Goal: Task Accomplishment & Management: Use online tool/utility

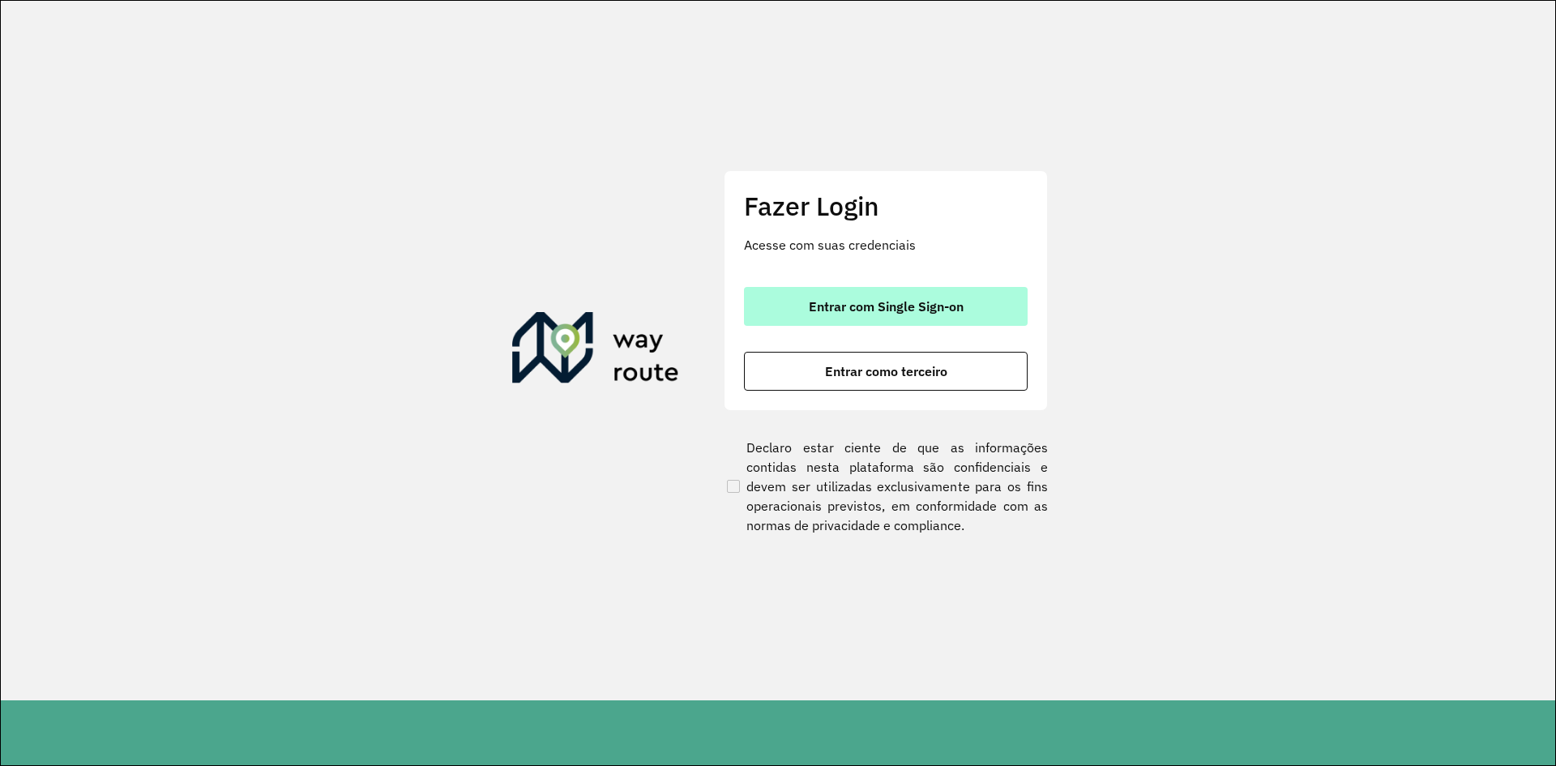
click at [910, 311] on span "Entrar com Single Sign-on" at bounding box center [886, 306] width 155 height 13
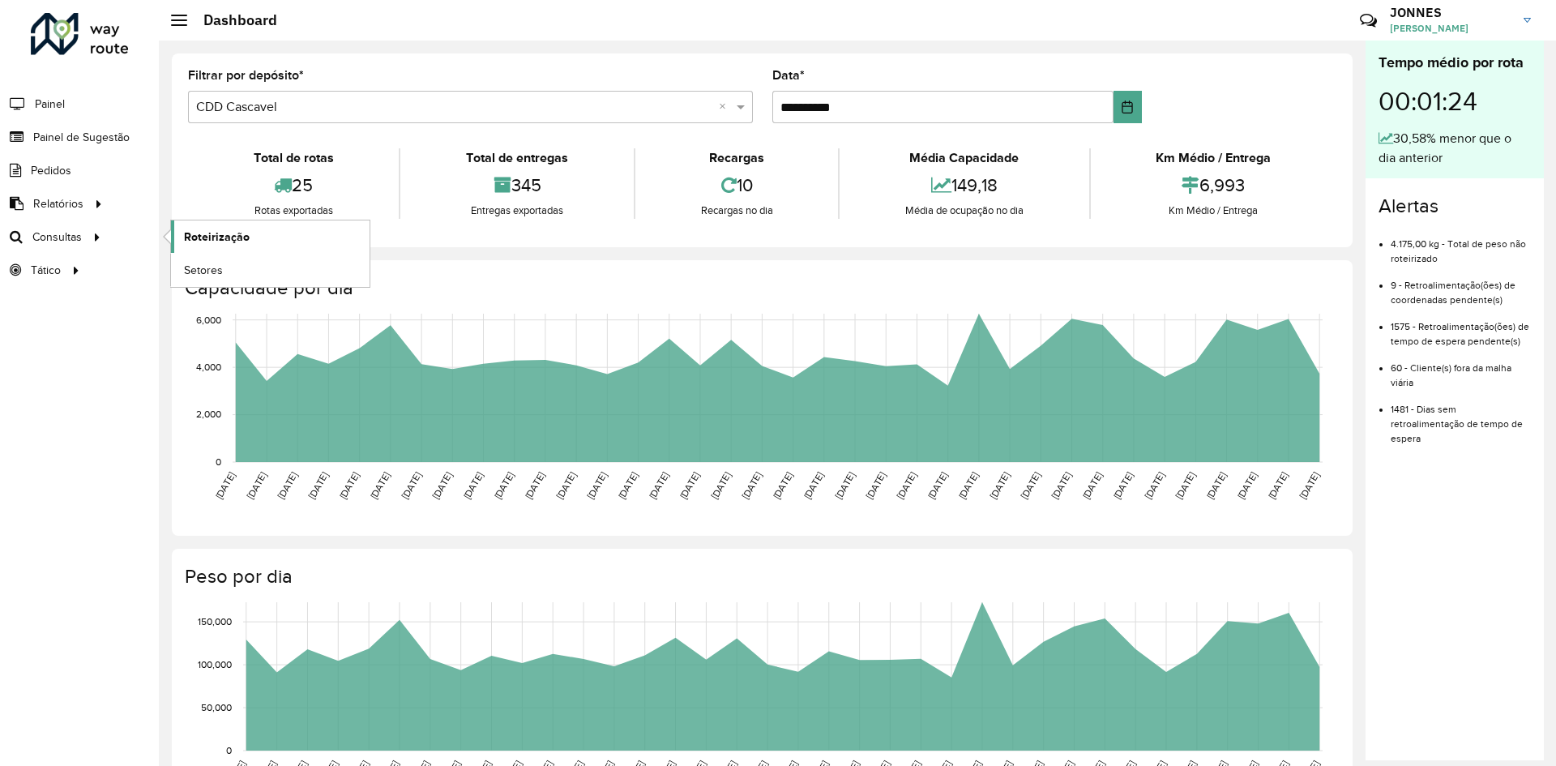
click at [210, 240] on span "Roteirização" at bounding box center [217, 237] width 66 height 17
click at [109, 135] on span "Painel de Sugestão" at bounding box center [83, 137] width 101 height 17
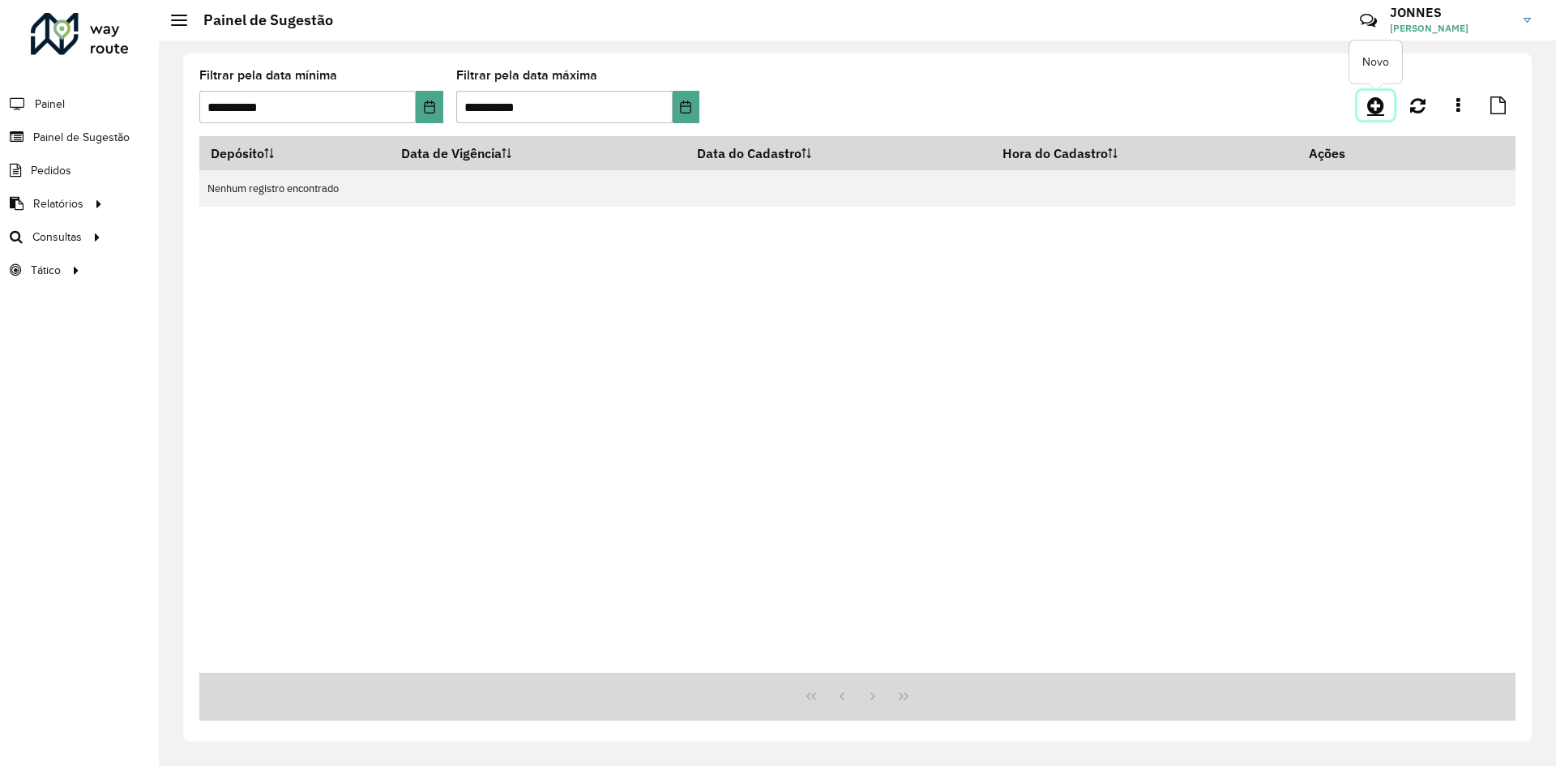
click at [1378, 112] on icon at bounding box center [1375, 105] width 17 height 19
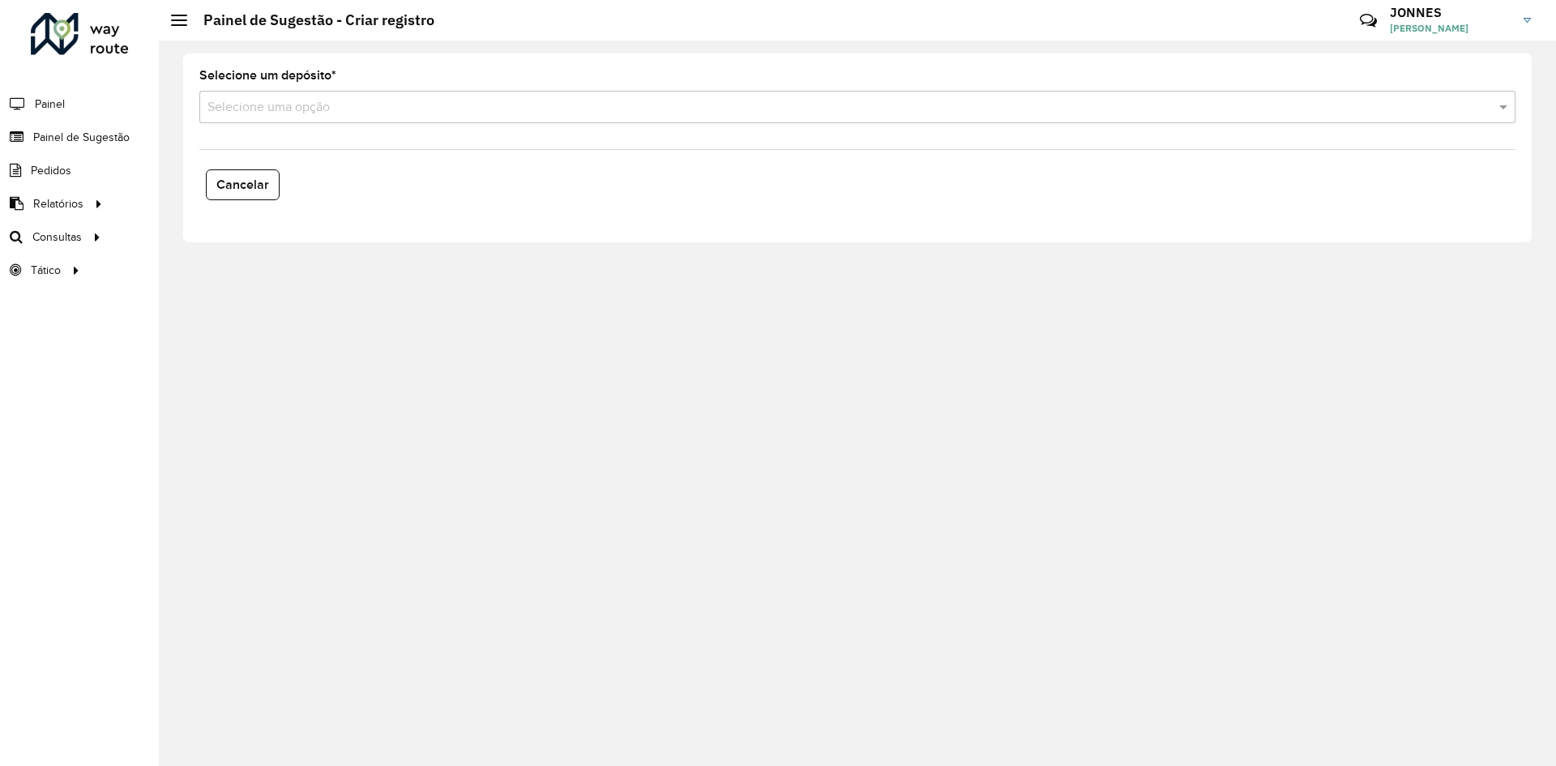
drag, startPoint x: 303, startPoint y: 73, endPoint x: 316, endPoint y: 115, distance: 44.1
click at [303, 75] on label "Selecione um depósito *" at bounding box center [267, 75] width 137 height 19
click at [316, 115] on input "text" at bounding box center [842, 107] width 1268 height 19
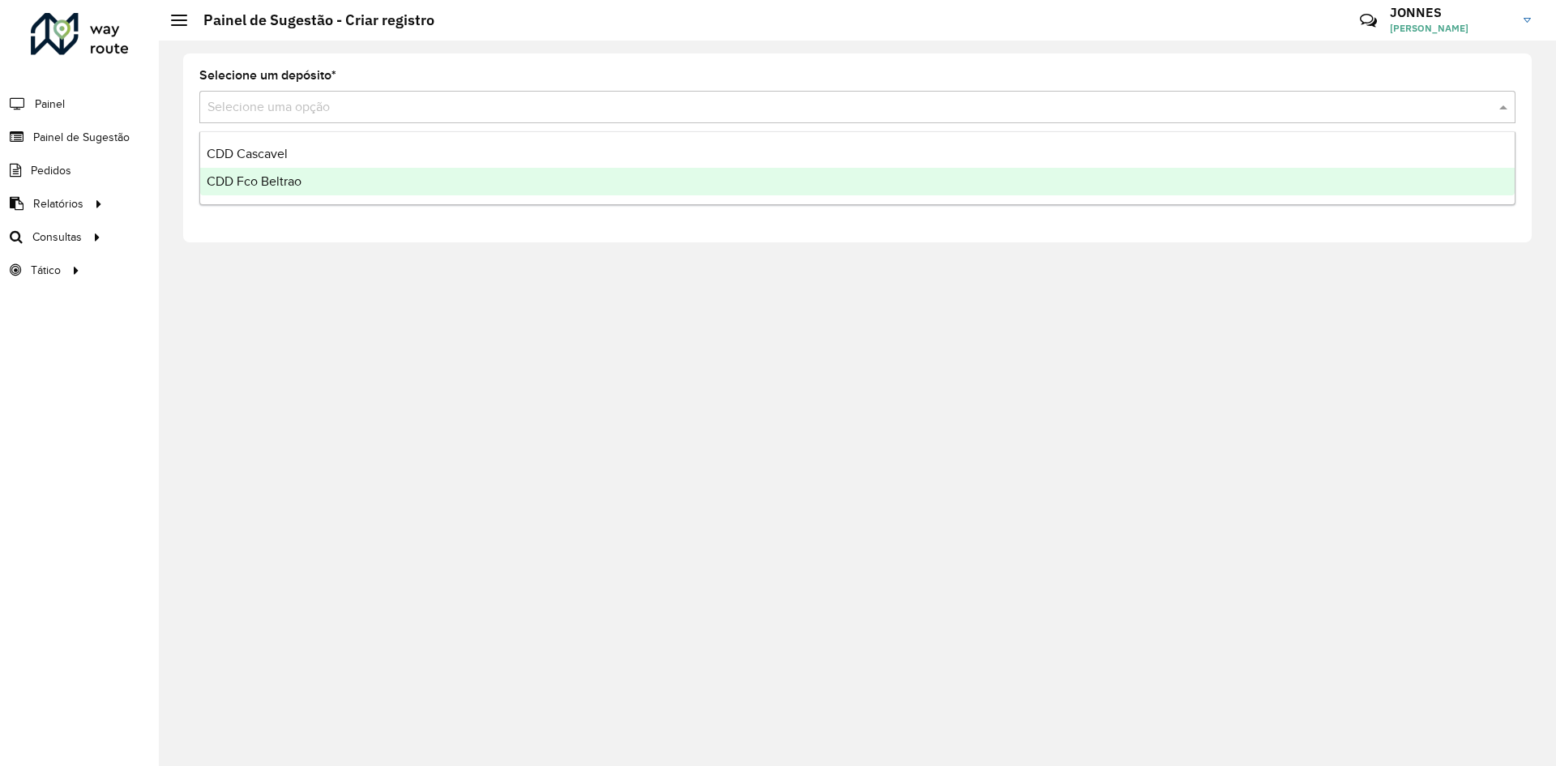
click at [290, 178] on span "CDD Fco Beltrao" at bounding box center [254, 181] width 95 height 14
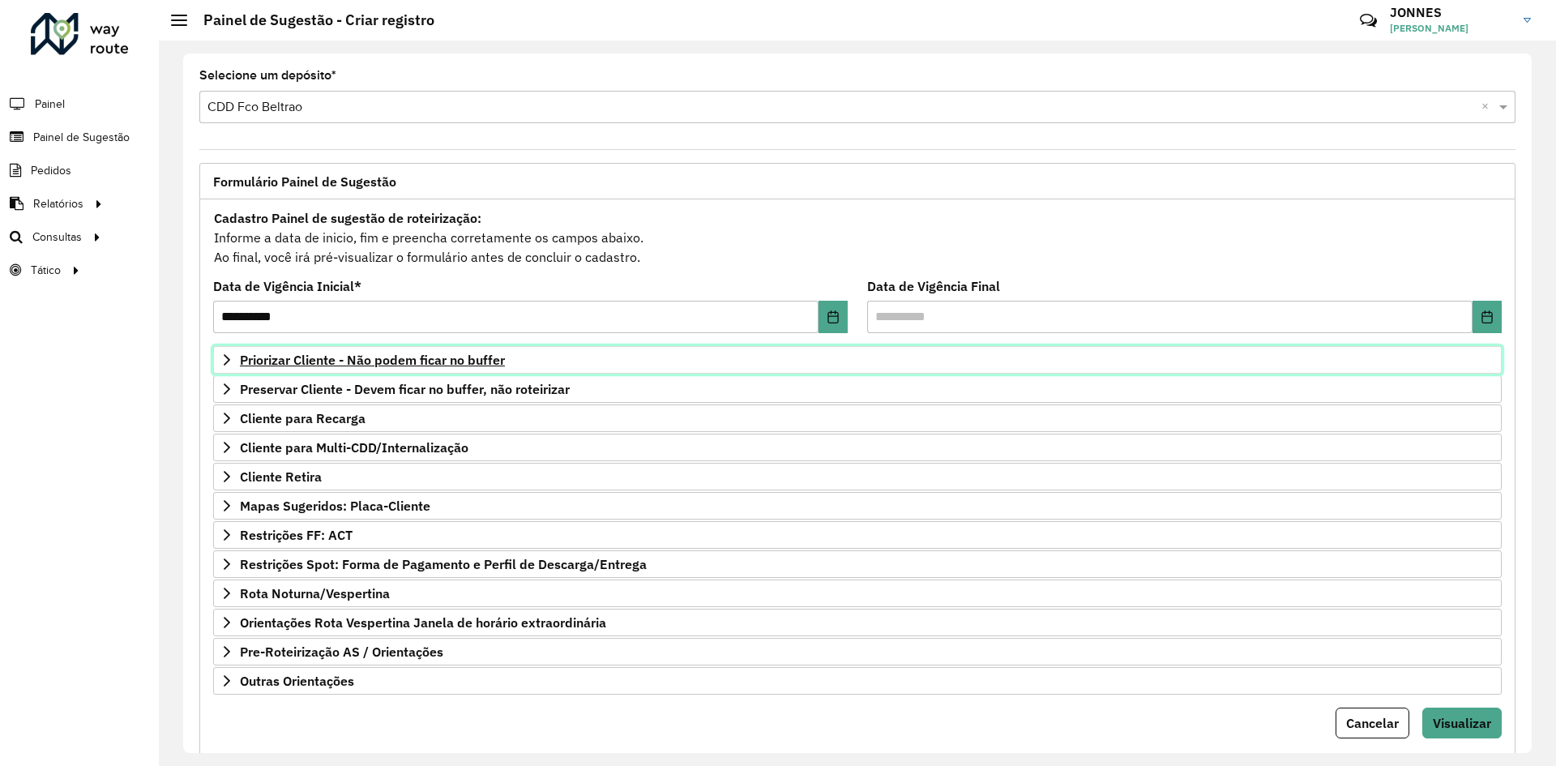
click at [369, 365] on span "Priorizar Cliente - Não podem ficar no buffer" at bounding box center [372, 359] width 265 height 13
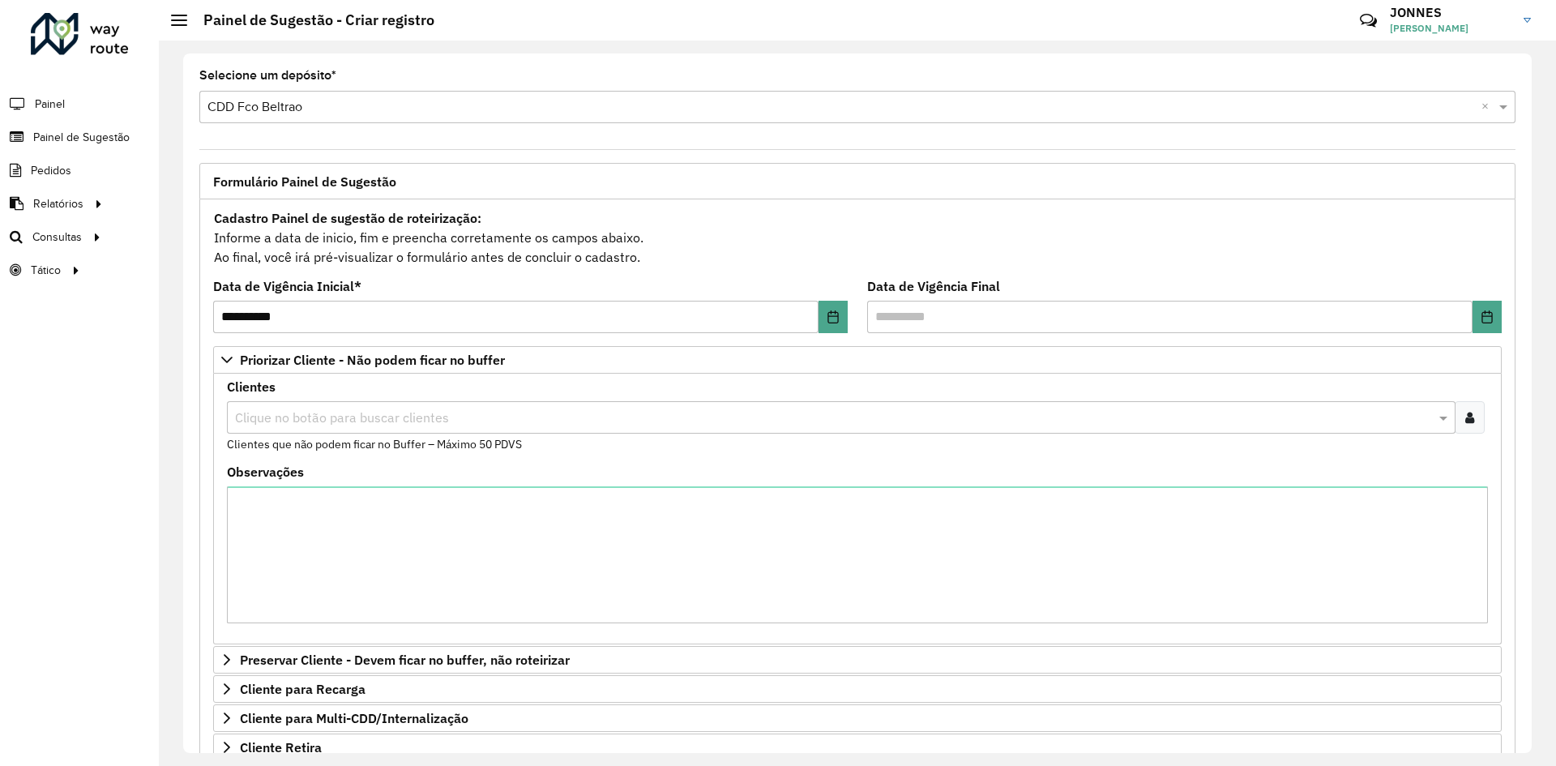
click at [351, 414] on input "text" at bounding box center [833, 418] width 1204 height 19
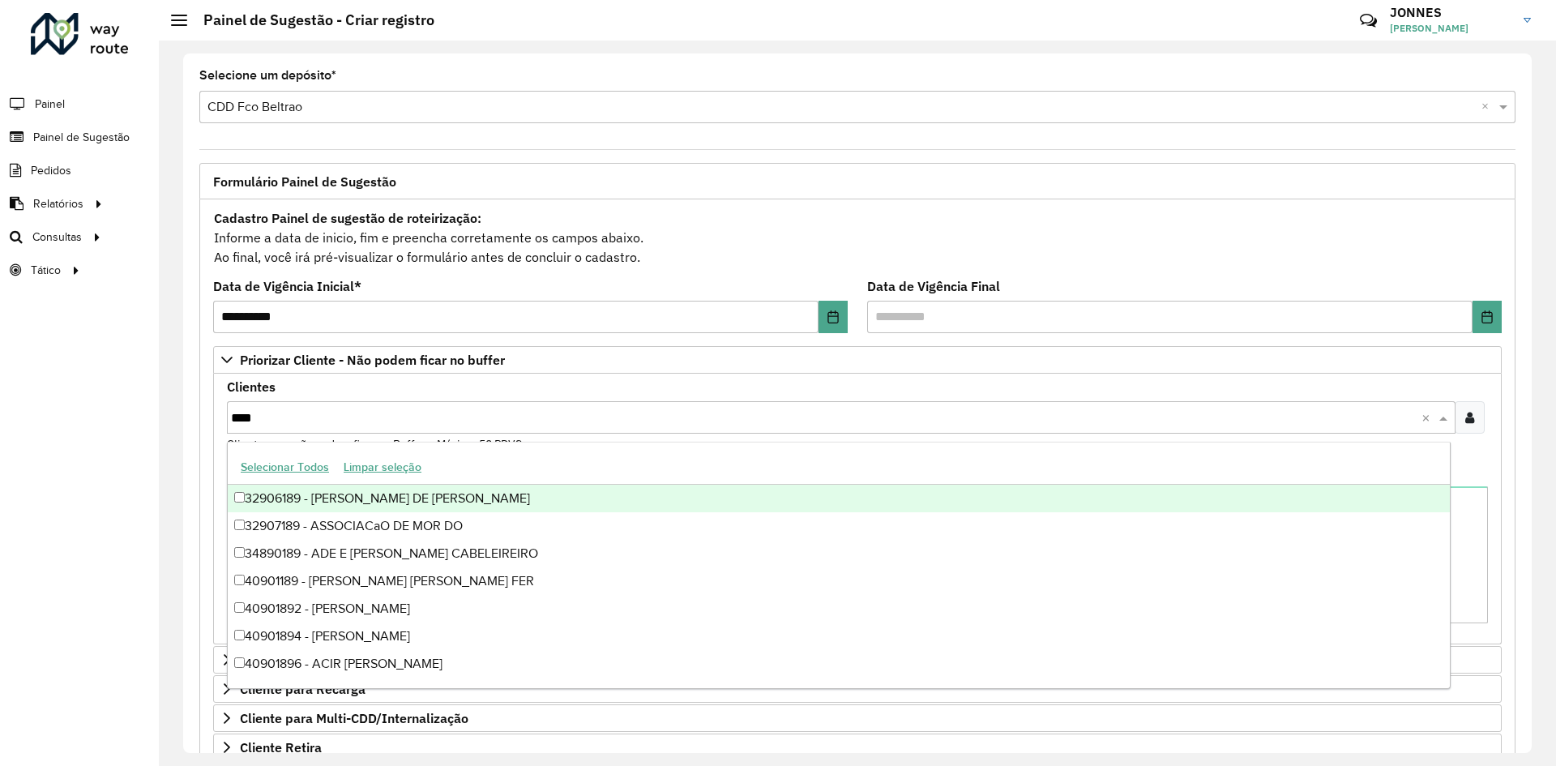
type input "*****"
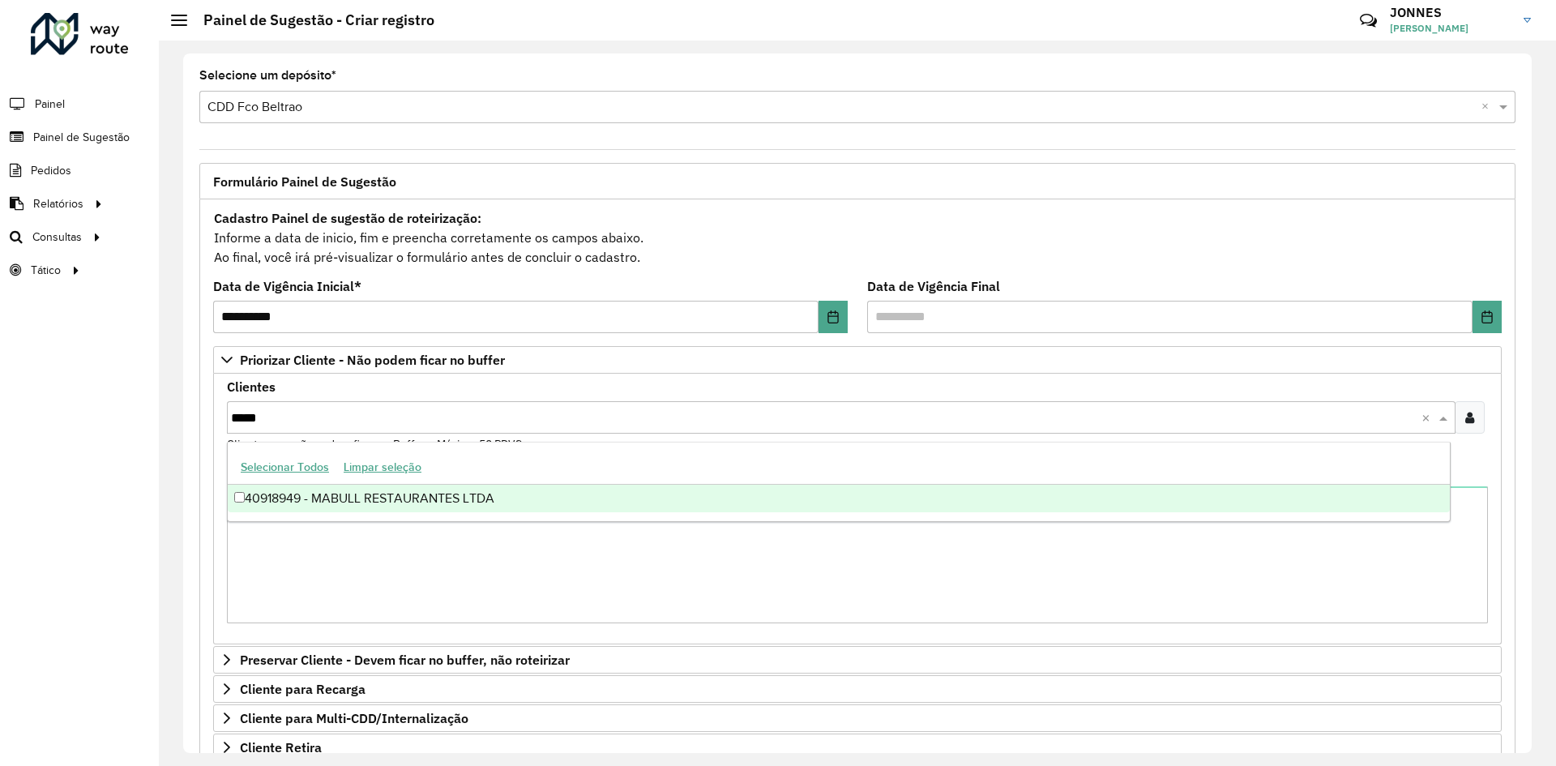
click at [443, 503] on div "40918949 - MABULL RESTAURANTES LTDA" at bounding box center [839, 499] width 1222 height 28
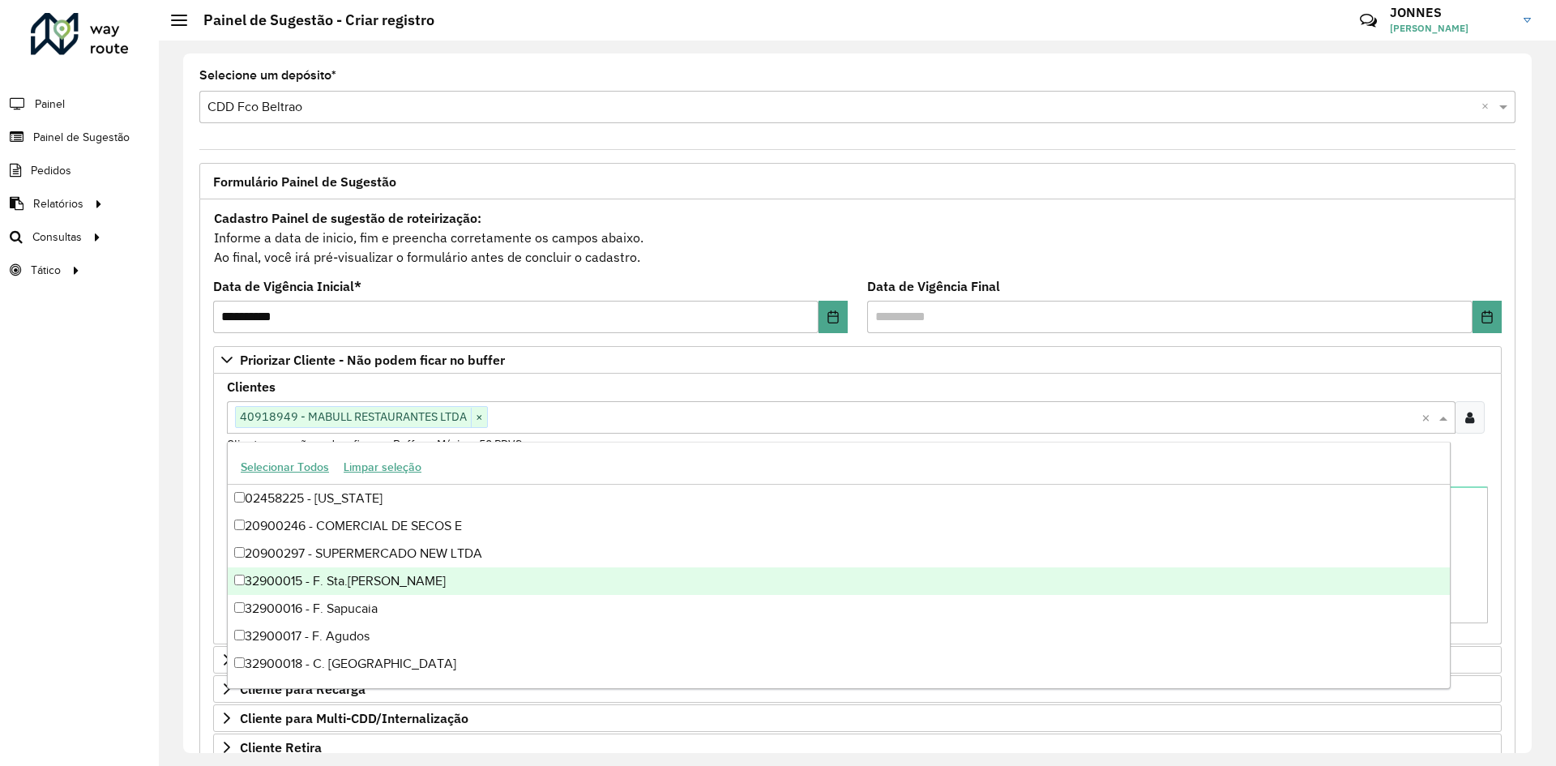
click at [79, 567] on div "Roteirizador AmbevTech Painel Painel de Sugestão Pedidos Relatórios Clientes Cl…" at bounding box center [79, 383] width 159 height 766
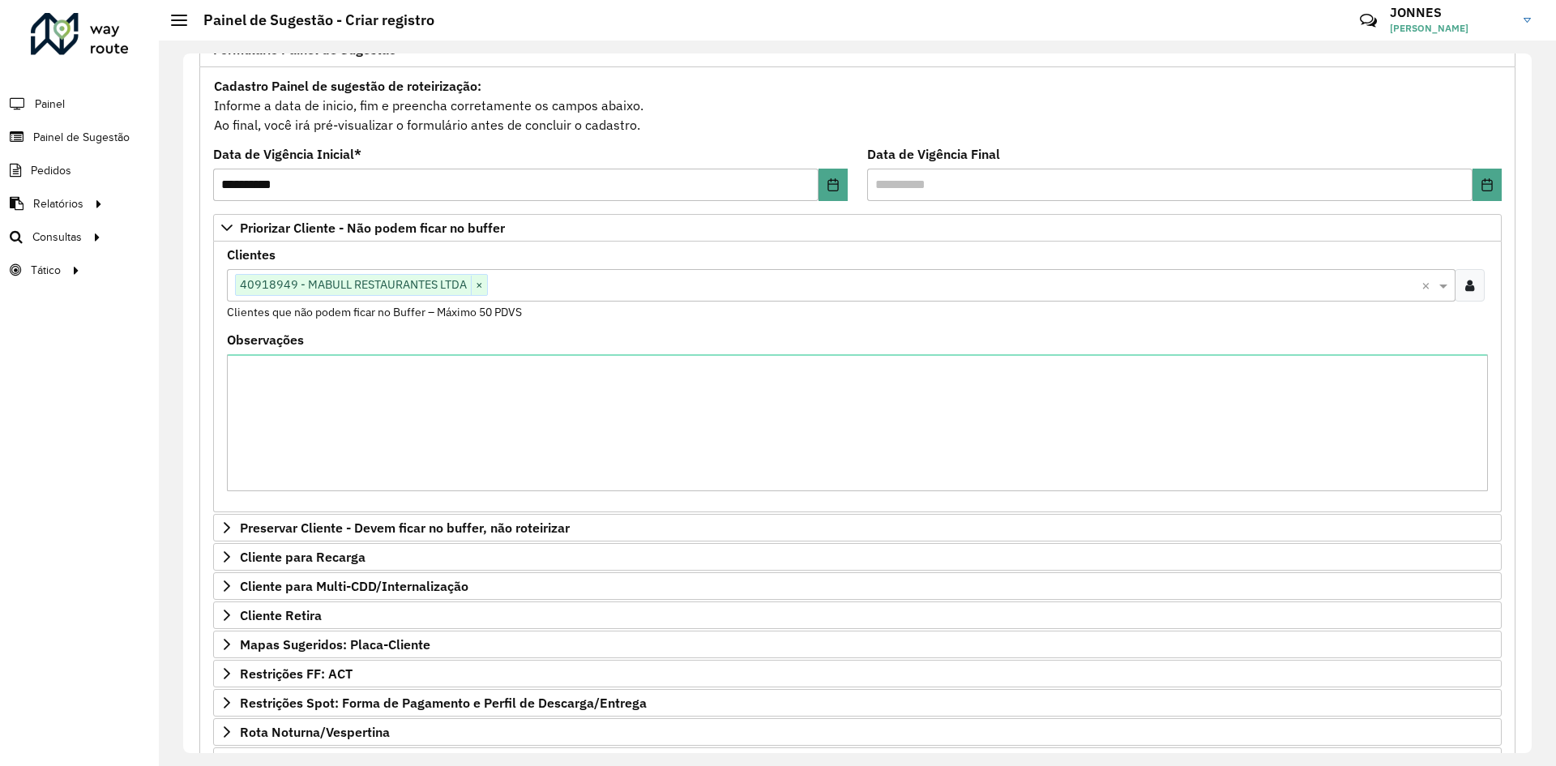
scroll to position [313, 0]
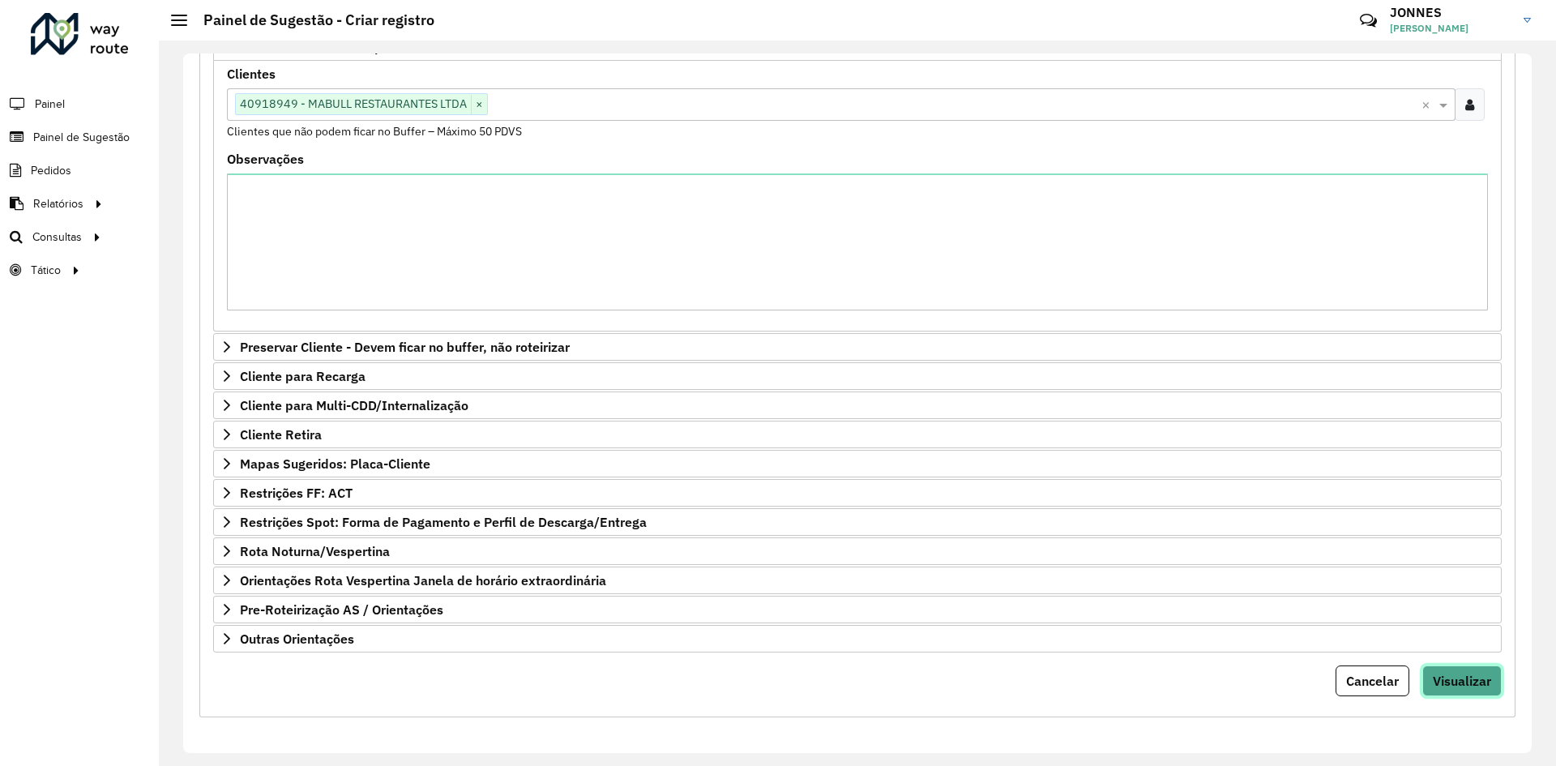
click at [1477, 677] on span "Visualizar" at bounding box center [1462, 681] width 58 height 16
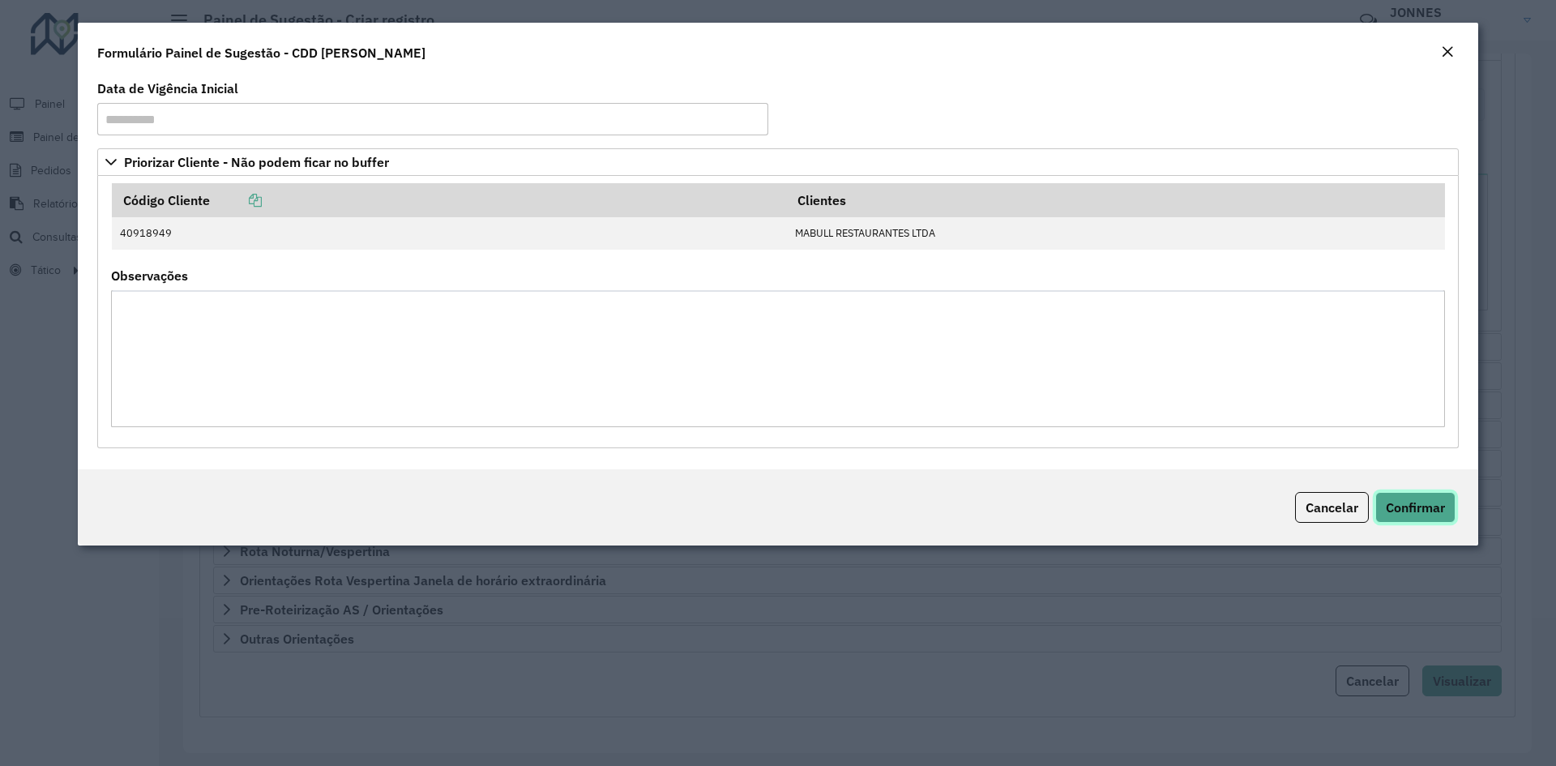
click at [1416, 506] on span "Confirmar" at bounding box center [1415, 507] width 59 height 16
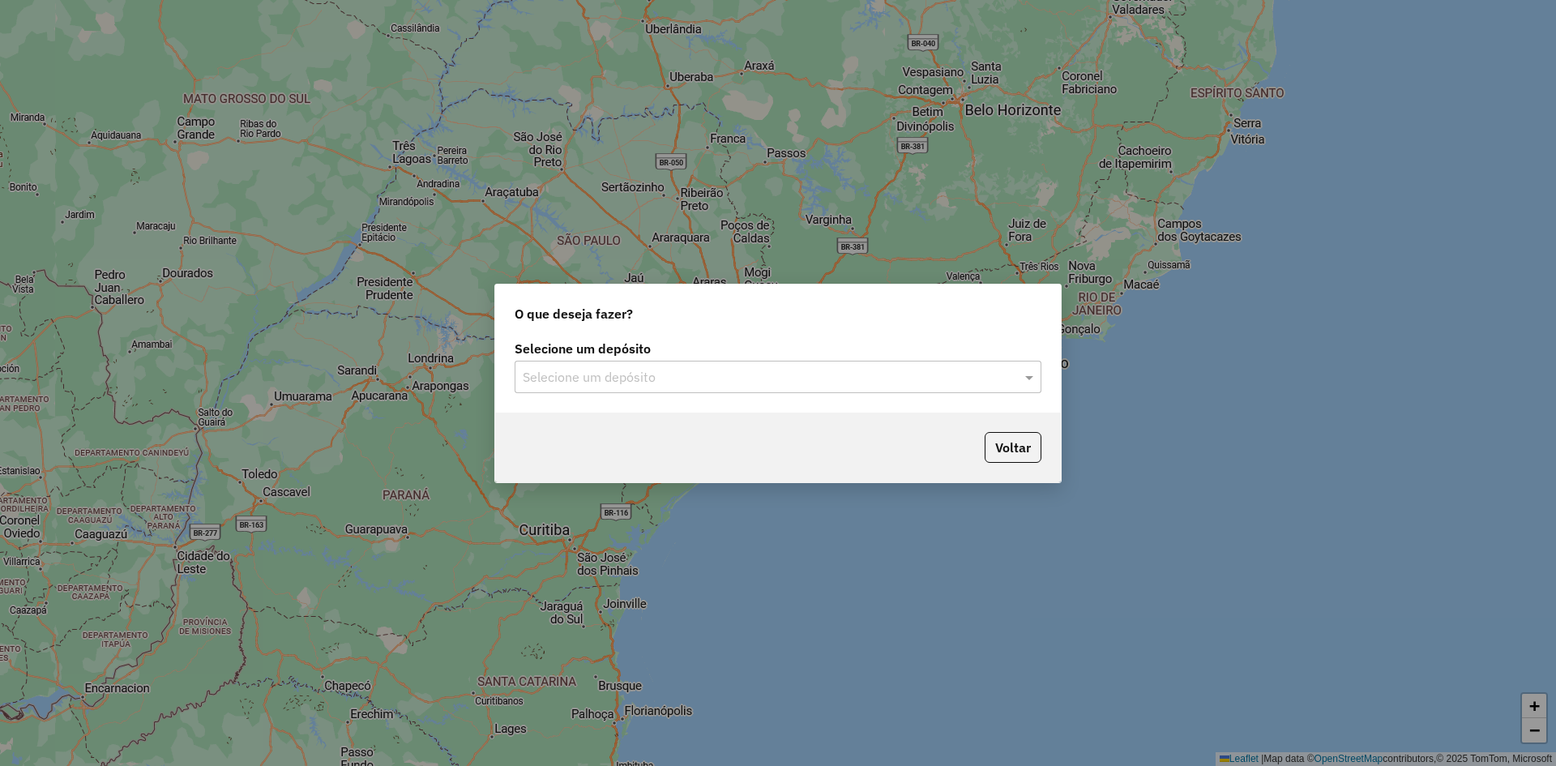
click at [908, 380] on input "text" at bounding box center [762, 377] width 478 height 19
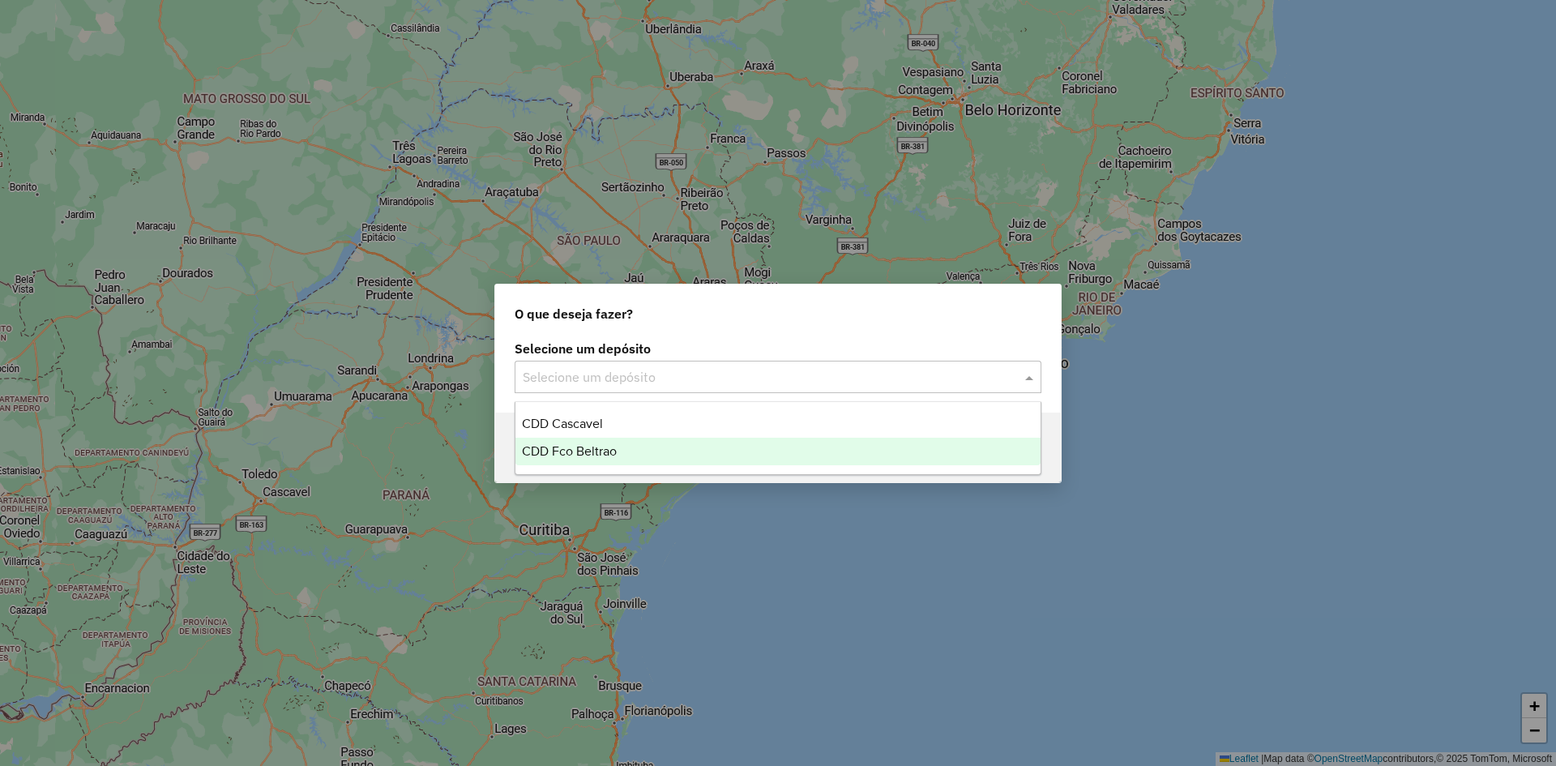
click at [654, 447] on div "CDD Fco Beltrao" at bounding box center [778, 452] width 525 height 28
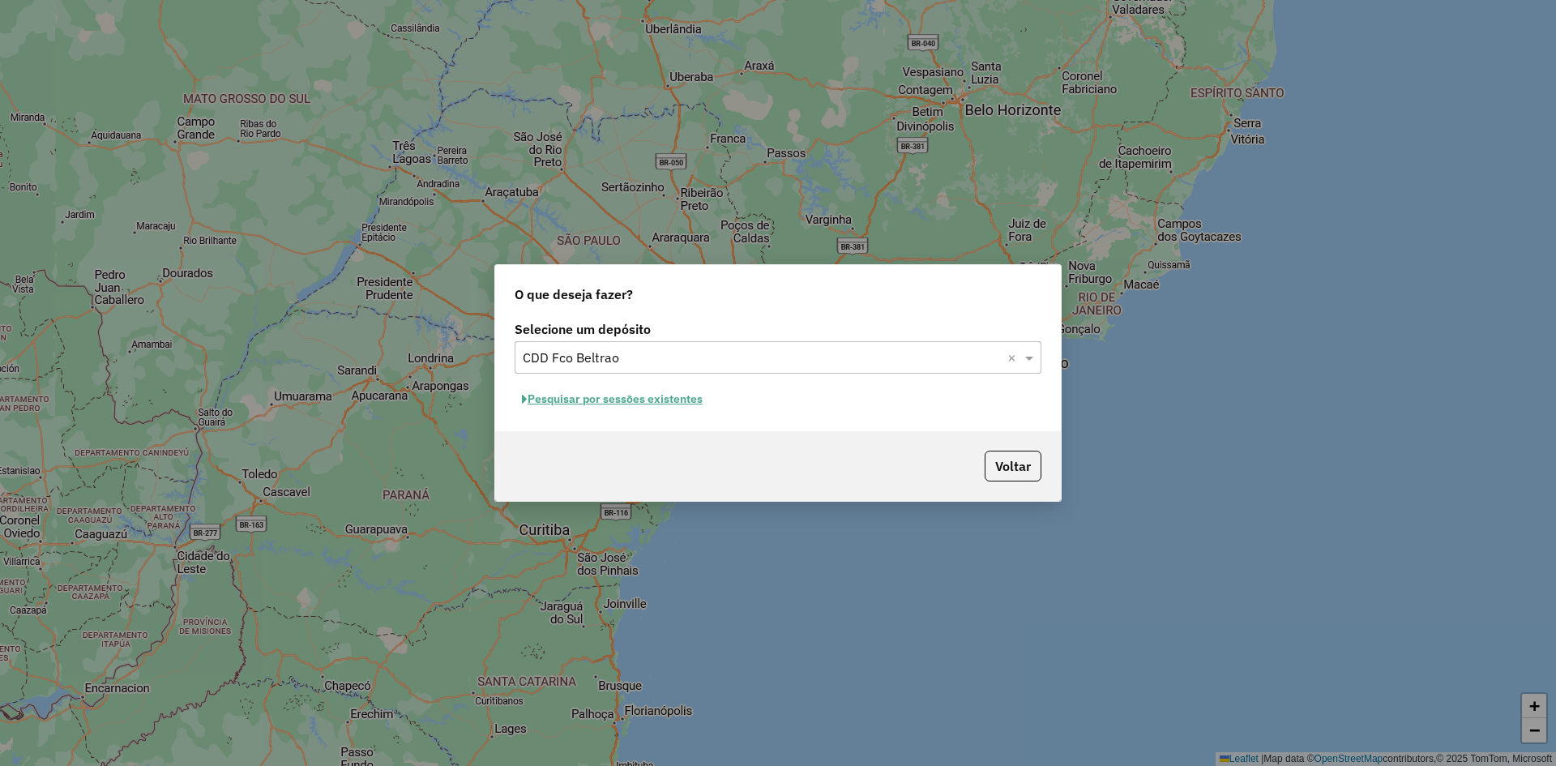
click at [662, 404] on button "Pesquisar por sessões existentes" at bounding box center [612, 399] width 195 height 25
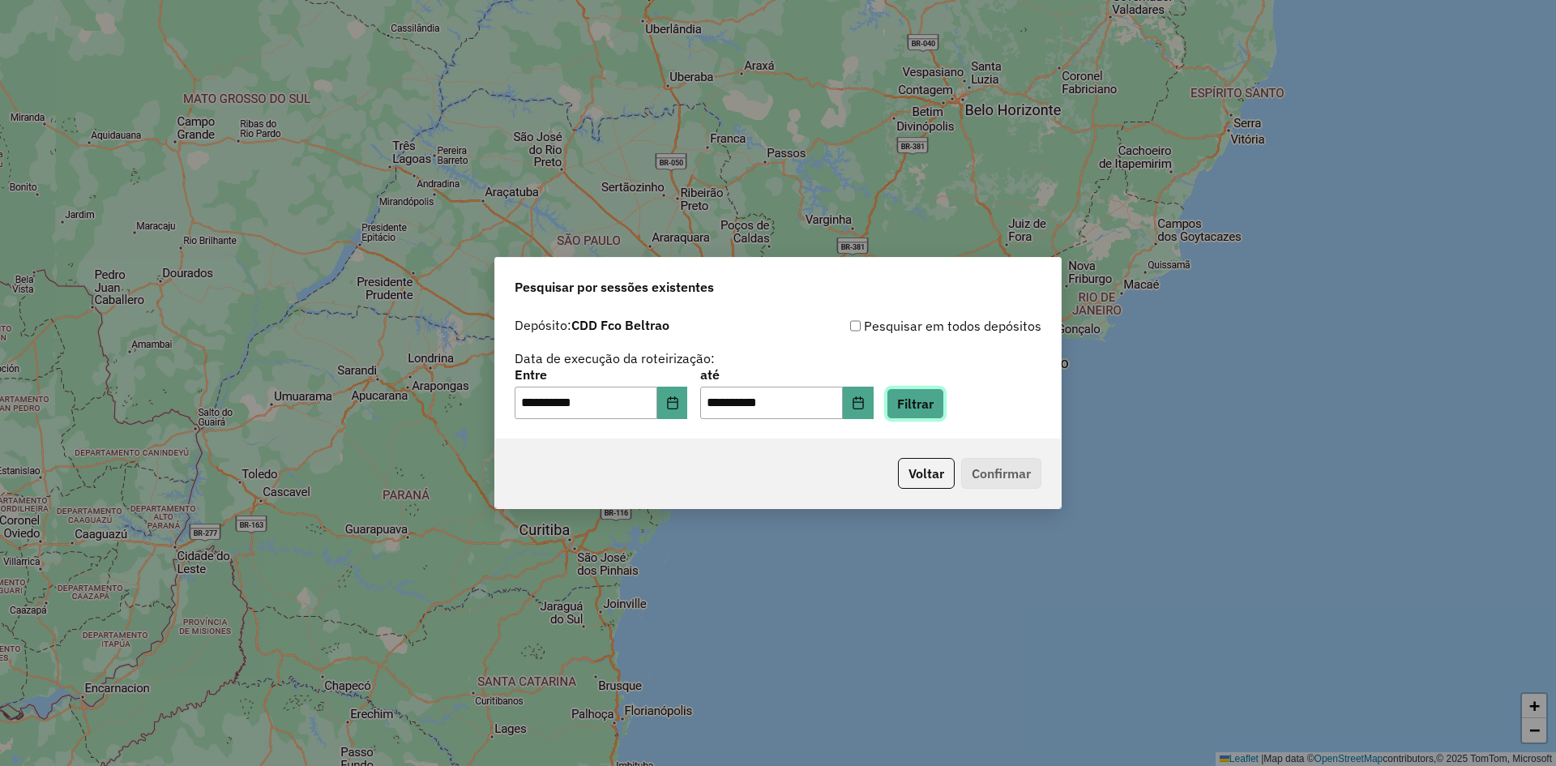
click at [941, 402] on button "Filtrar" at bounding box center [916, 403] width 58 height 31
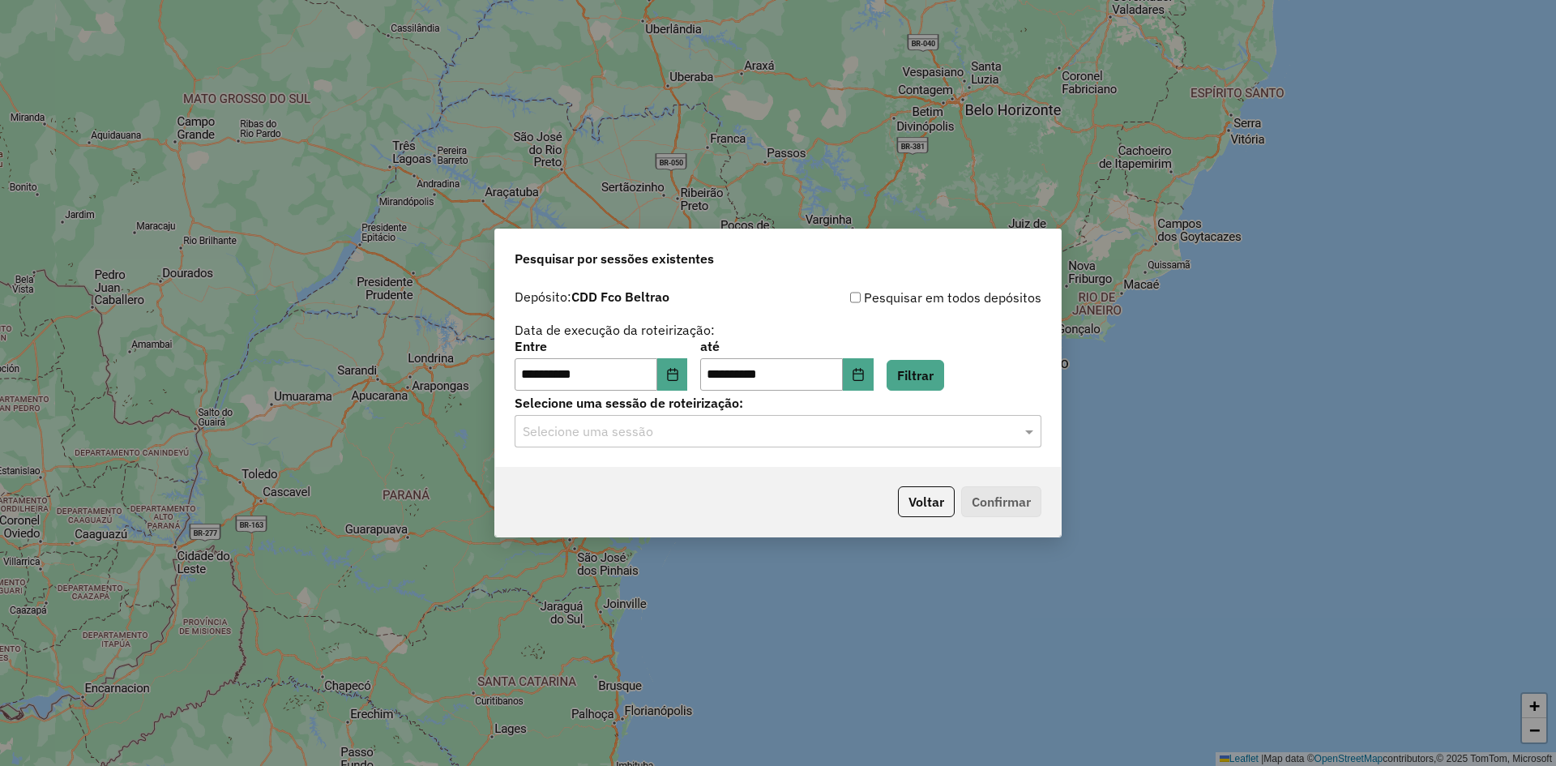
click at [755, 441] on div "Selecione uma sessão" at bounding box center [778, 431] width 527 height 32
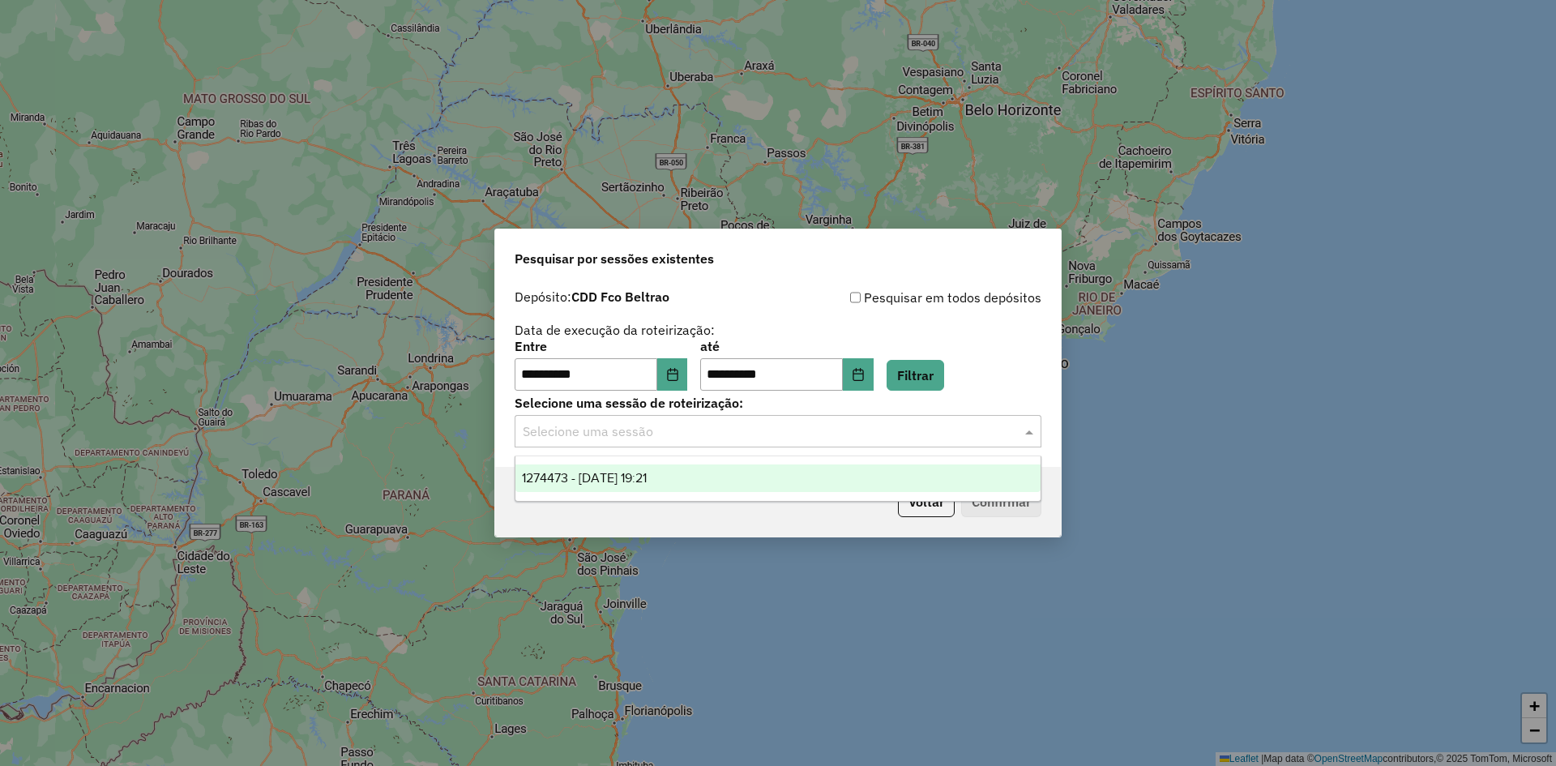
click at [692, 481] on div "1274473 - 12/09/2025 19:21" at bounding box center [778, 478] width 525 height 28
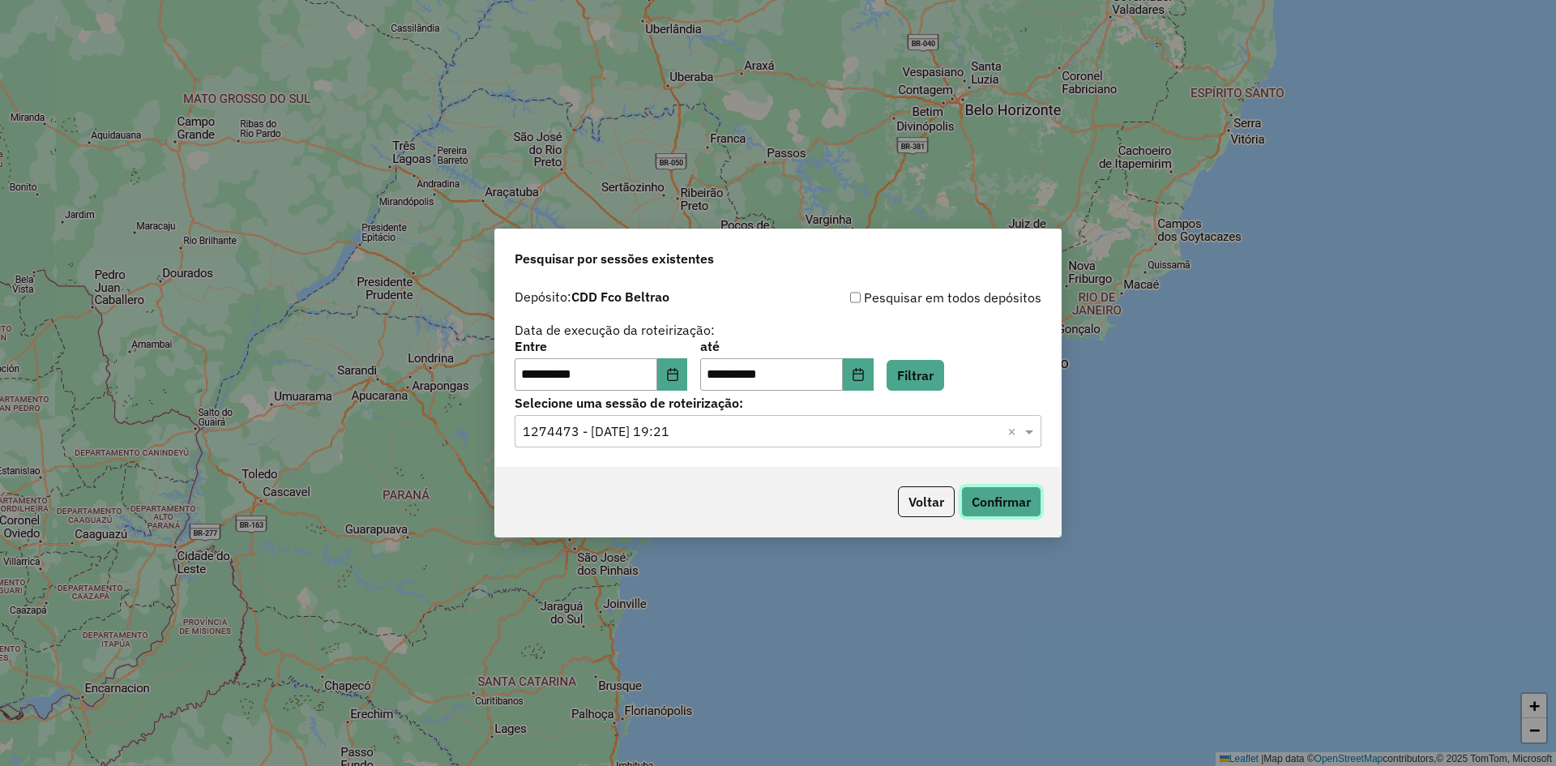
click at [995, 511] on button "Confirmar" at bounding box center [1001, 501] width 80 height 31
click at [677, 366] on button "Choose Date" at bounding box center [672, 374] width 31 height 32
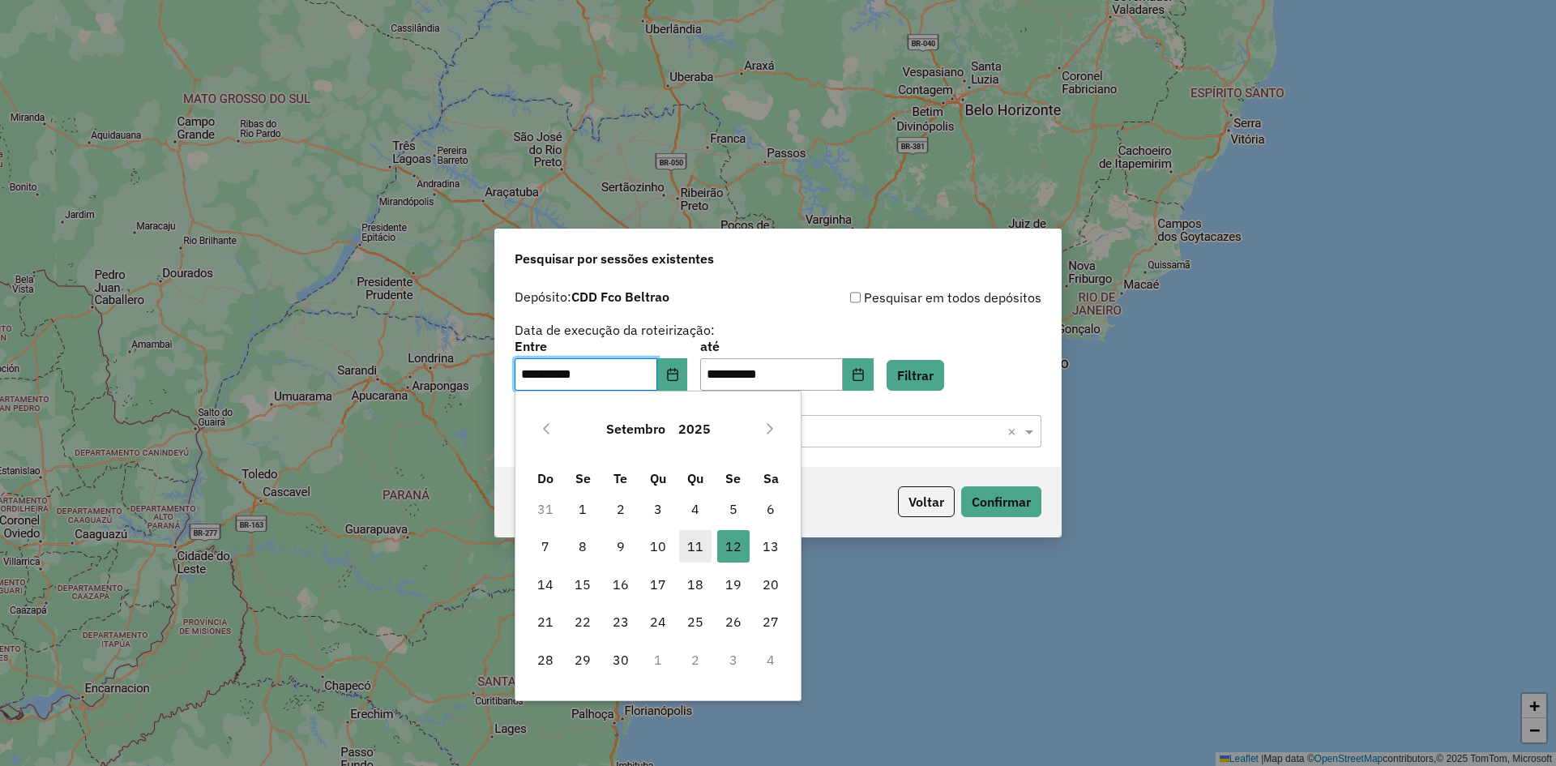
click at [702, 546] on span "11" at bounding box center [695, 546] width 32 height 32
type input "**********"
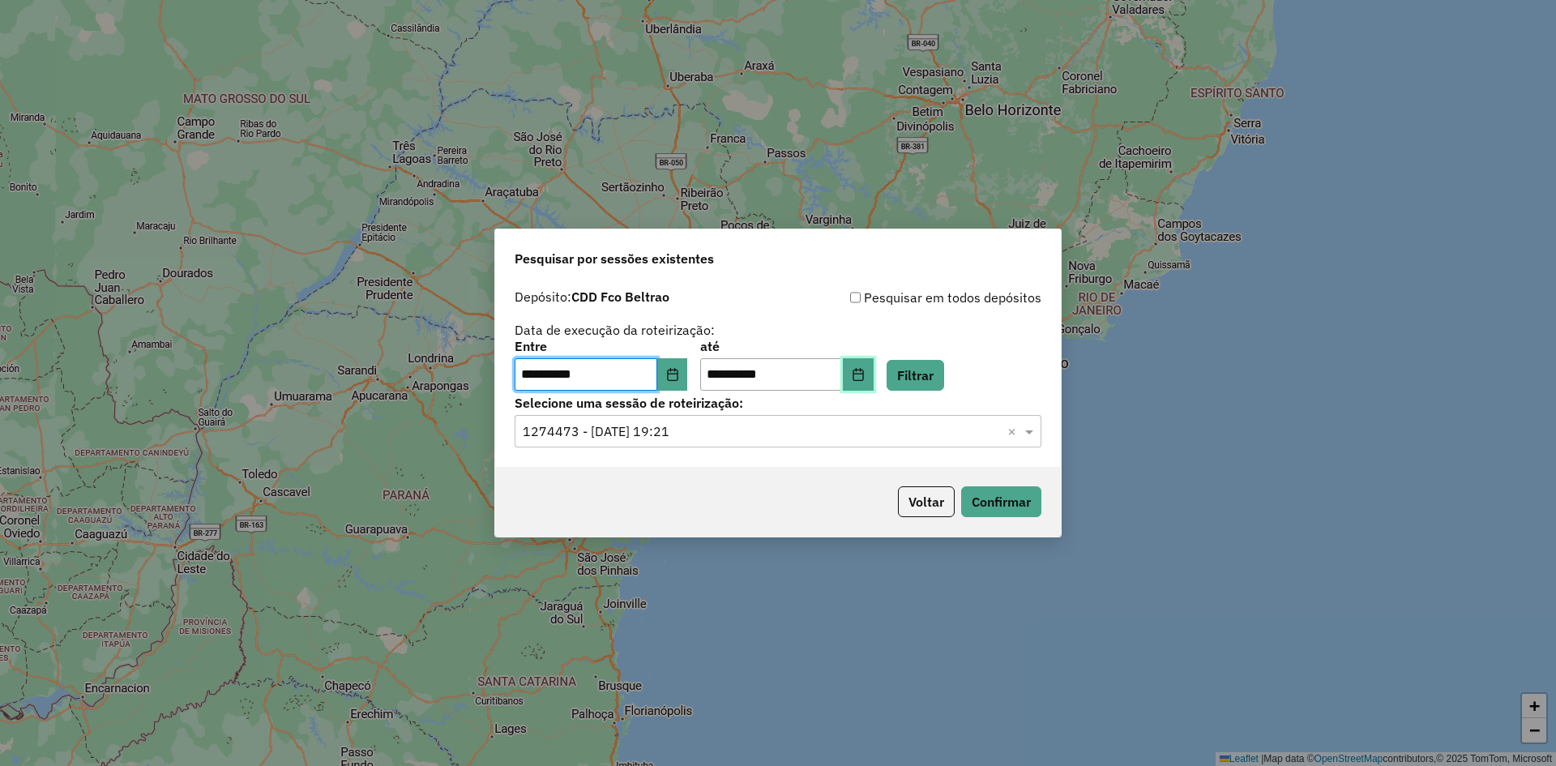
click at [865, 374] on icon "Choose Date" at bounding box center [858, 374] width 13 height 13
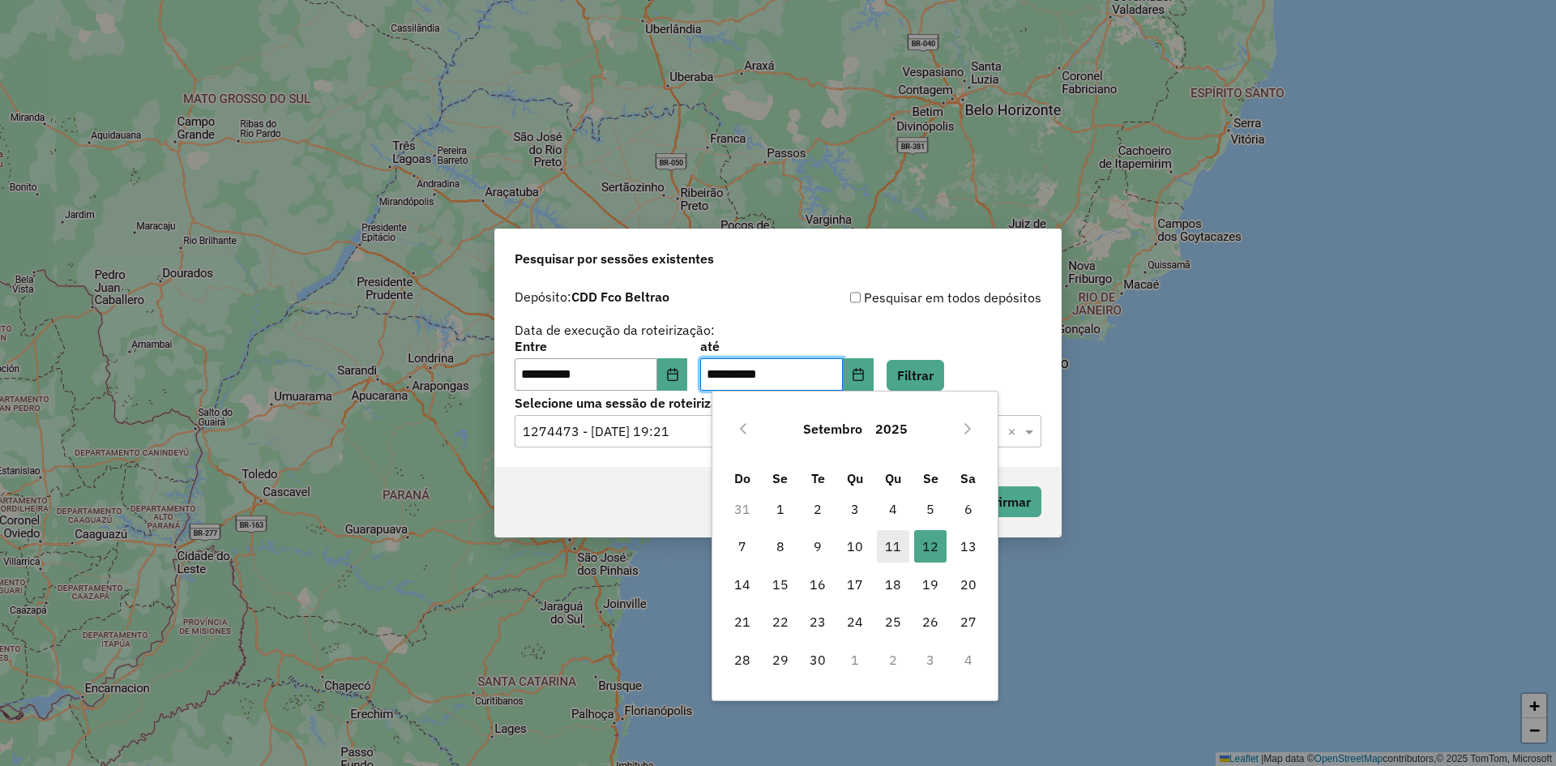
click at [888, 547] on span "11" at bounding box center [893, 546] width 32 height 32
type input "**********"
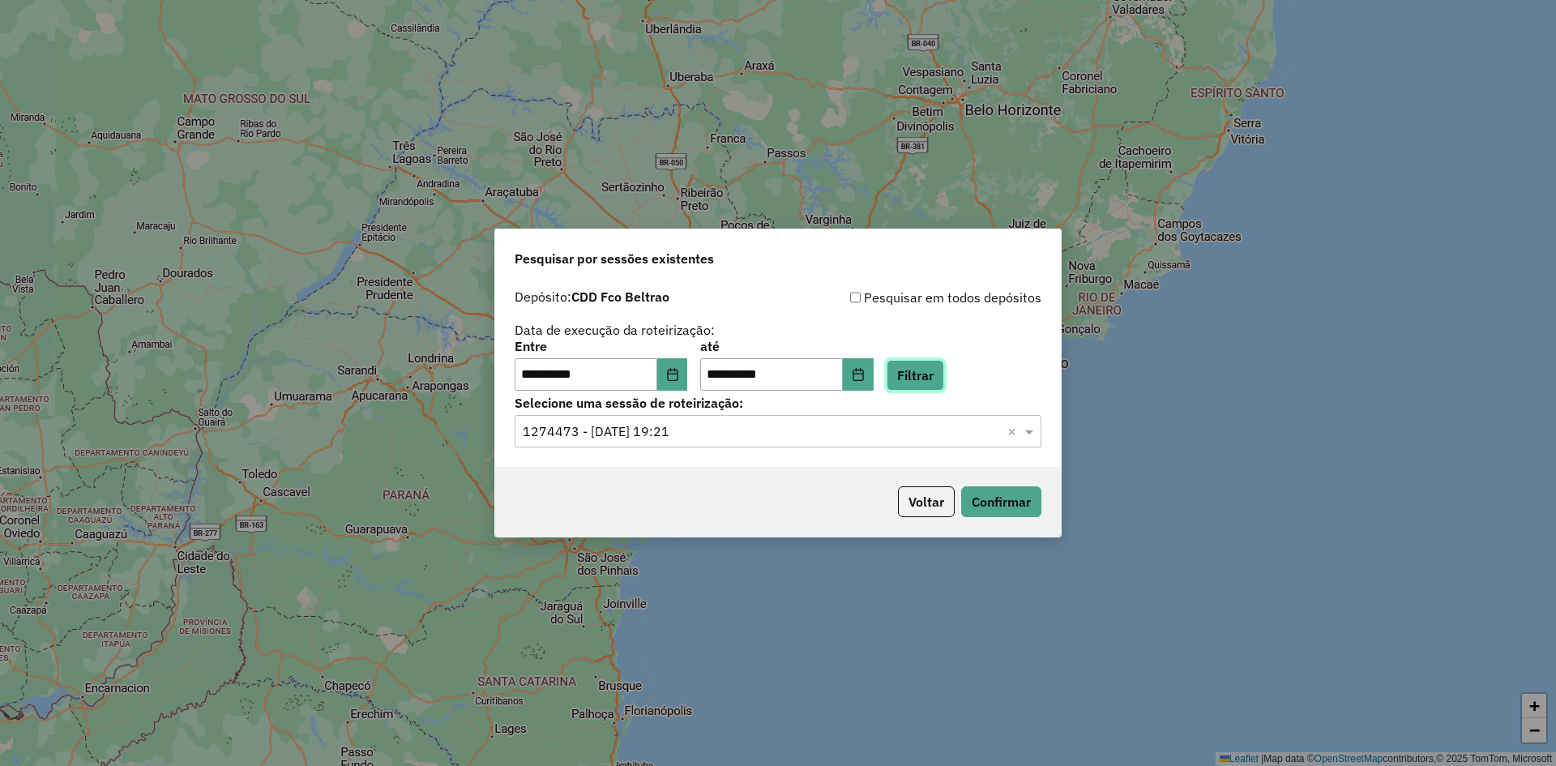
click at [935, 374] on button "Filtrar" at bounding box center [916, 375] width 58 height 31
click at [638, 436] on input "text" at bounding box center [762, 431] width 478 height 19
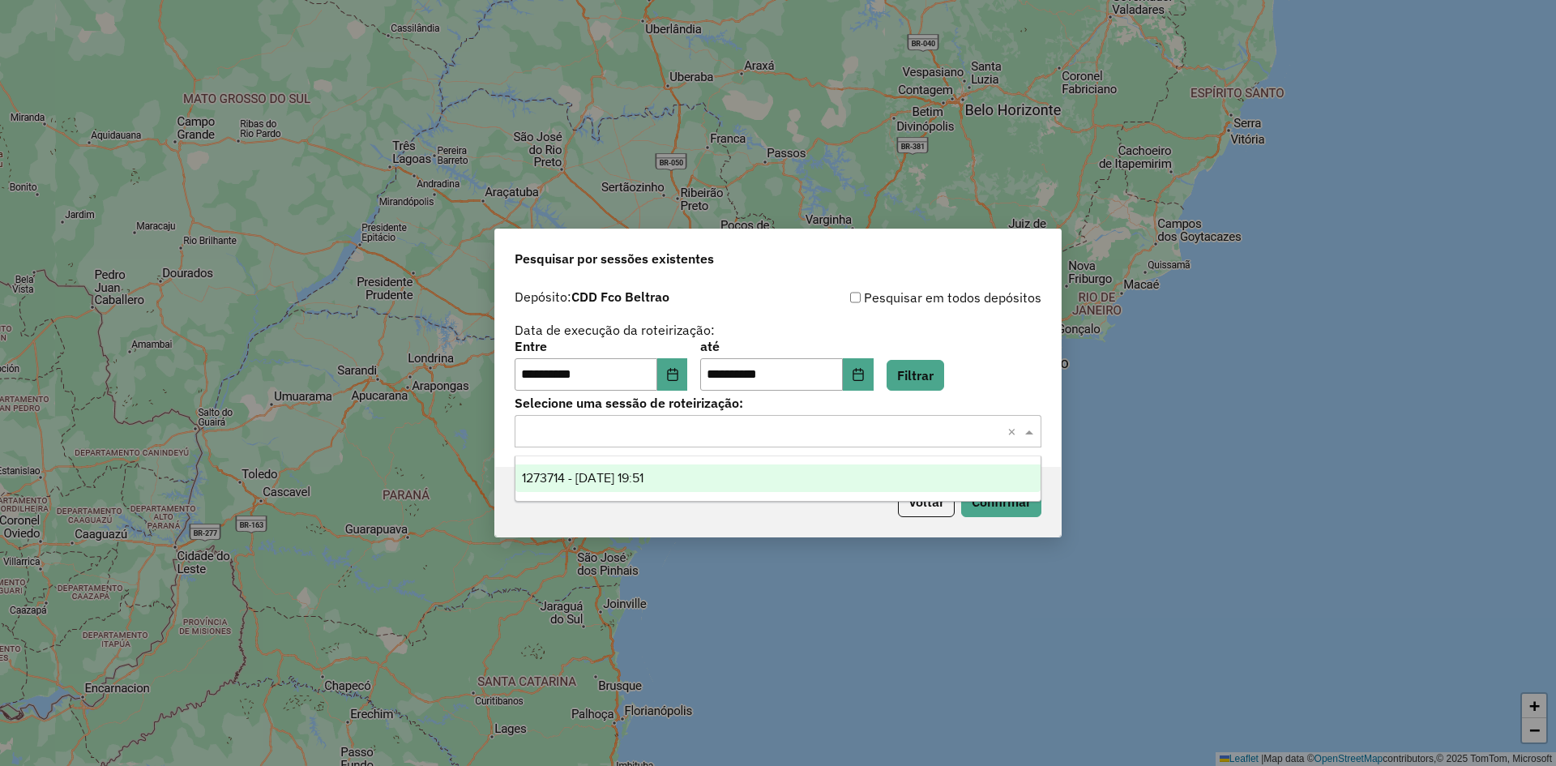
click at [620, 478] on span "1273714 - 11/09/2025 19:51" at bounding box center [583, 478] width 122 height 14
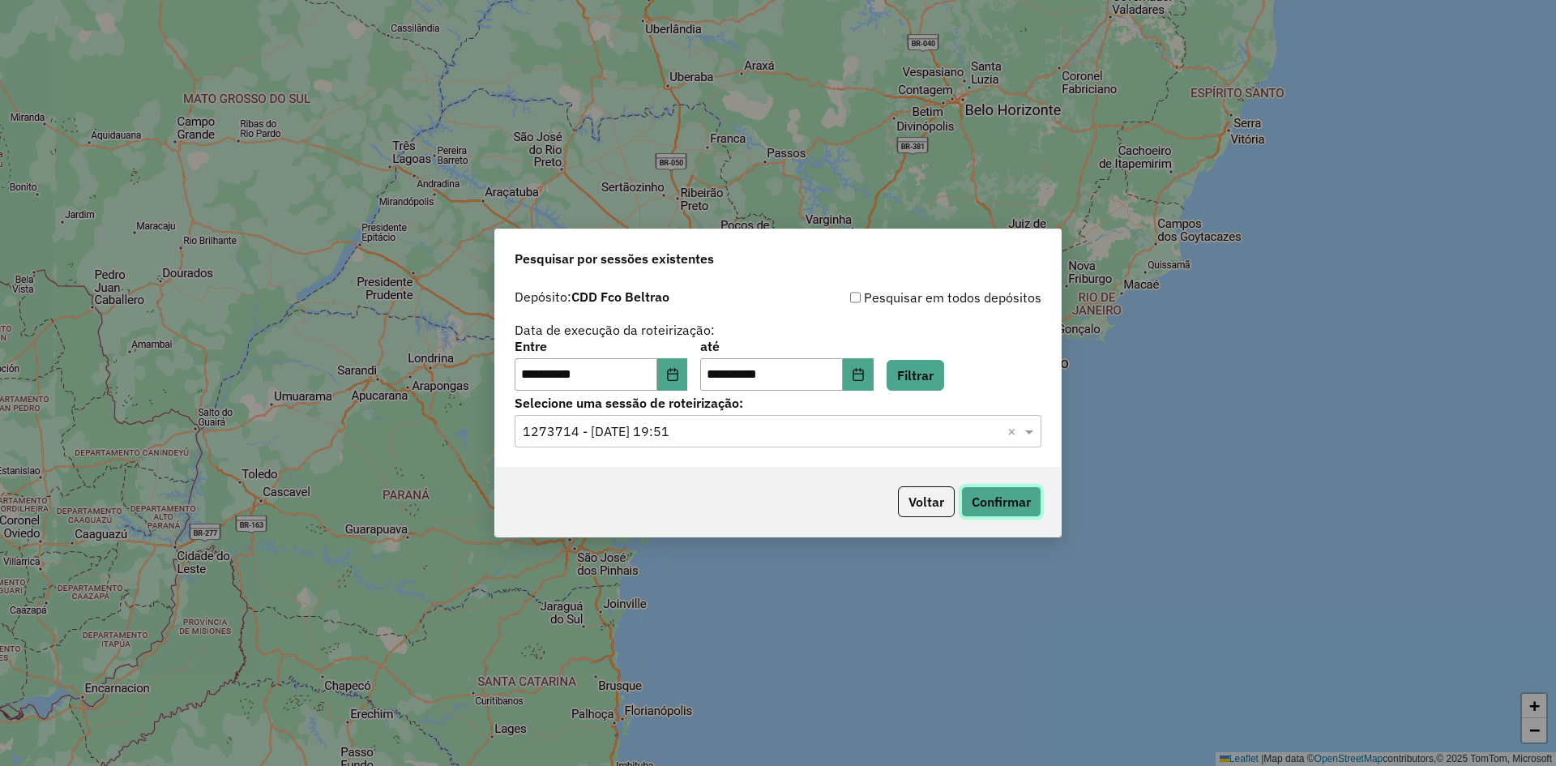
click at [995, 511] on button "Confirmar" at bounding box center [1001, 501] width 80 height 31
click at [679, 372] on icon "Choose Date" at bounding box center [672, 374] width 13 height 13
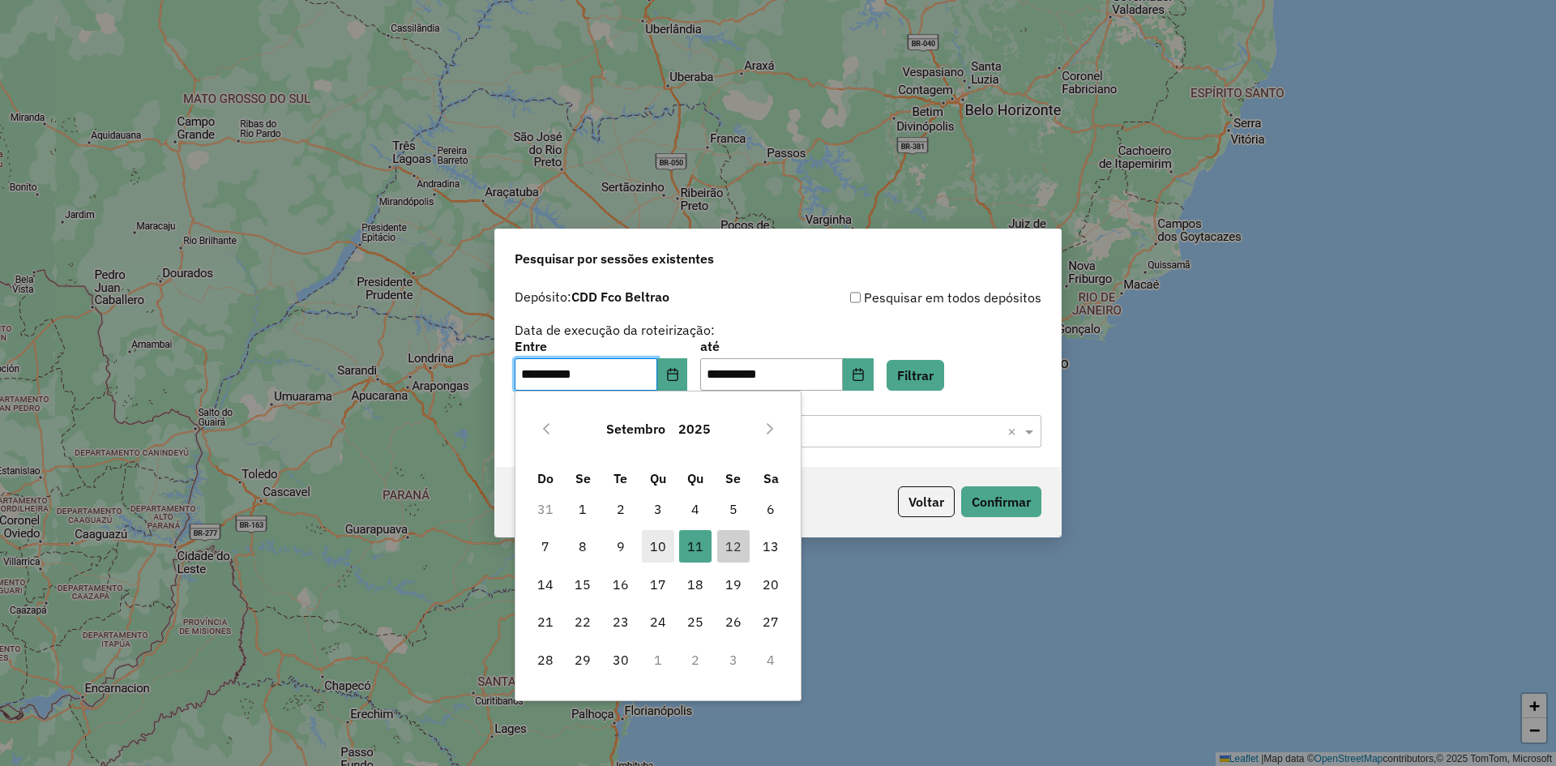
click at [660, 548] on span "10" at bounding box center [658, 546] width 32 height 32
type input "**********"
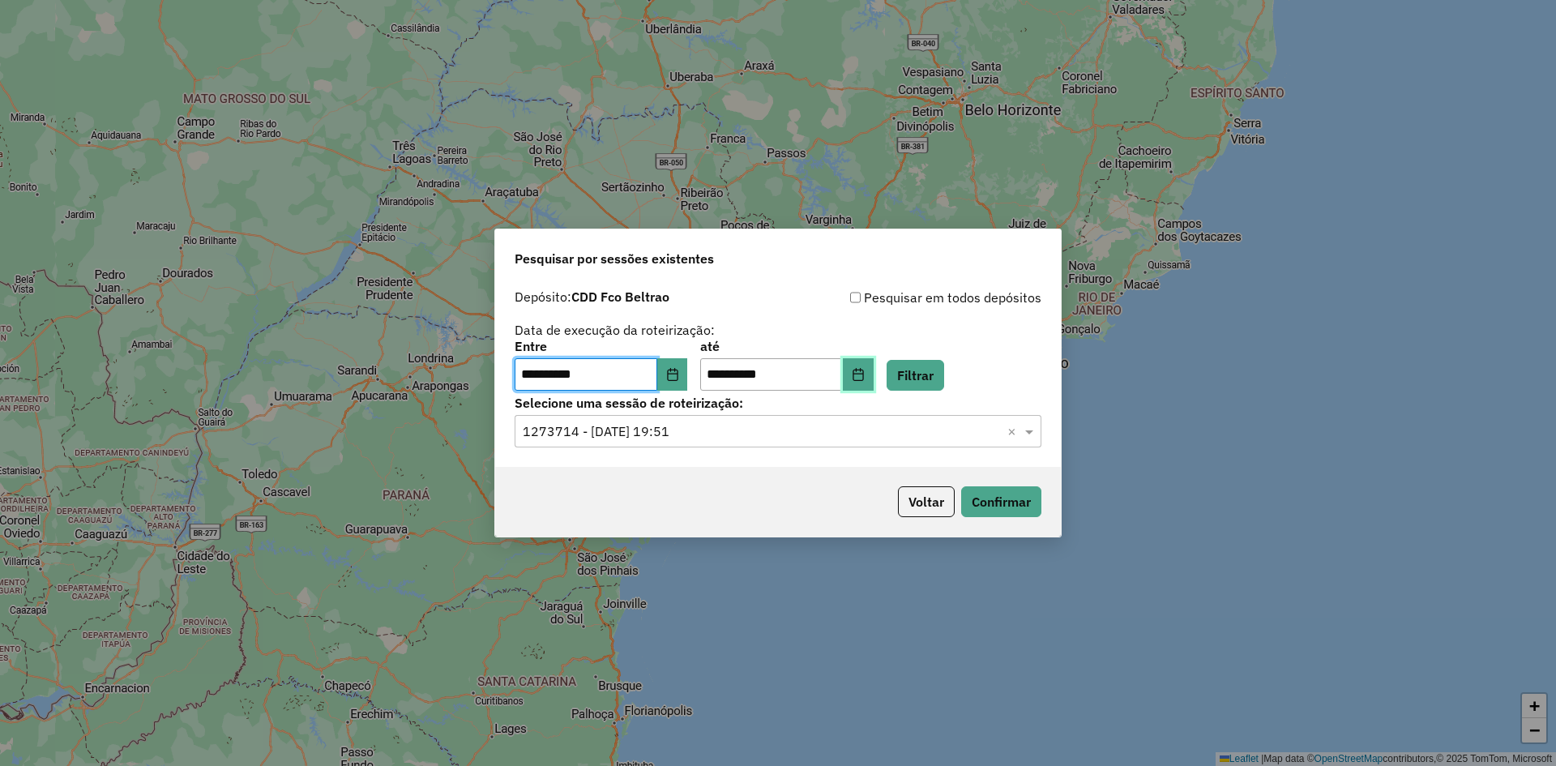
click at [865, 368] on icon "Choose Date" at bounding box center [858, 374] width 13 height 13
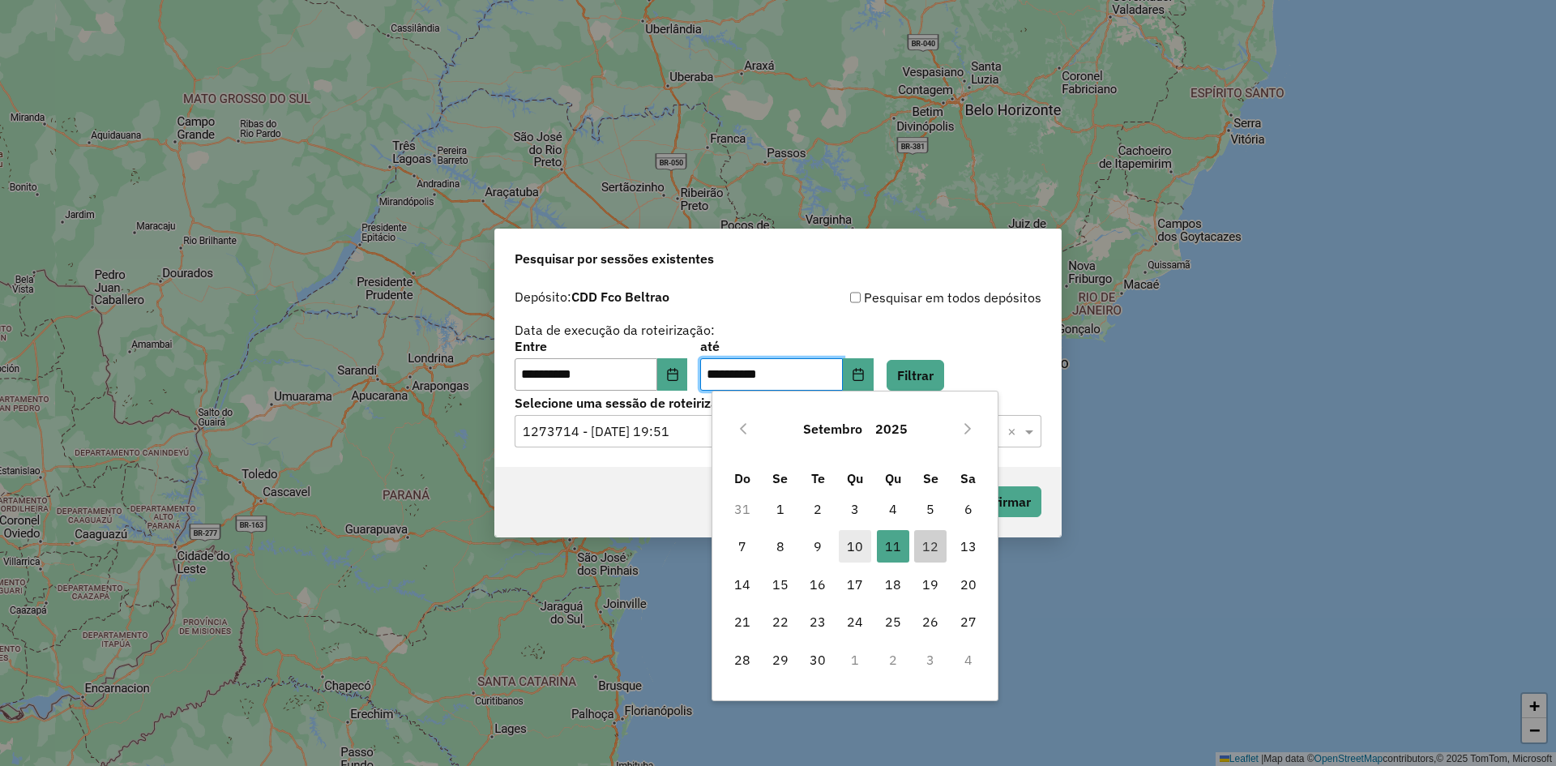
click at [855, 549] on span "10" at bounding box center [855, 546] width 32 height 32
type input "**********"
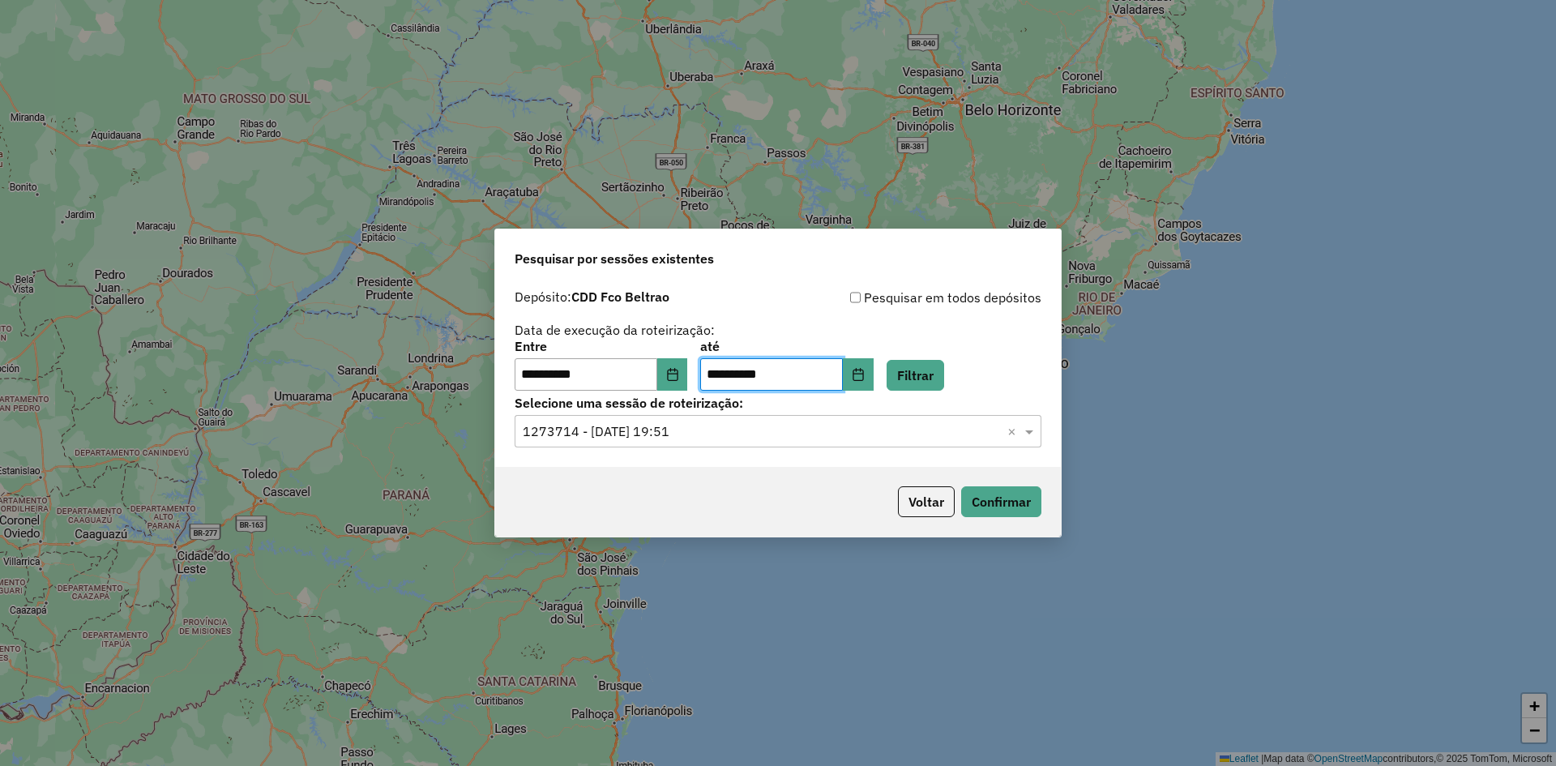
click at [959, 358] on div "**********" at bounding box center [778, 365] width 527 height 50
click at [944, 369] on button "Filtrar" at bounding box center [916, 375] width 58 height 31
click at [788, 433] on input "text" at bounding box center [762, 431] width 478 height 19
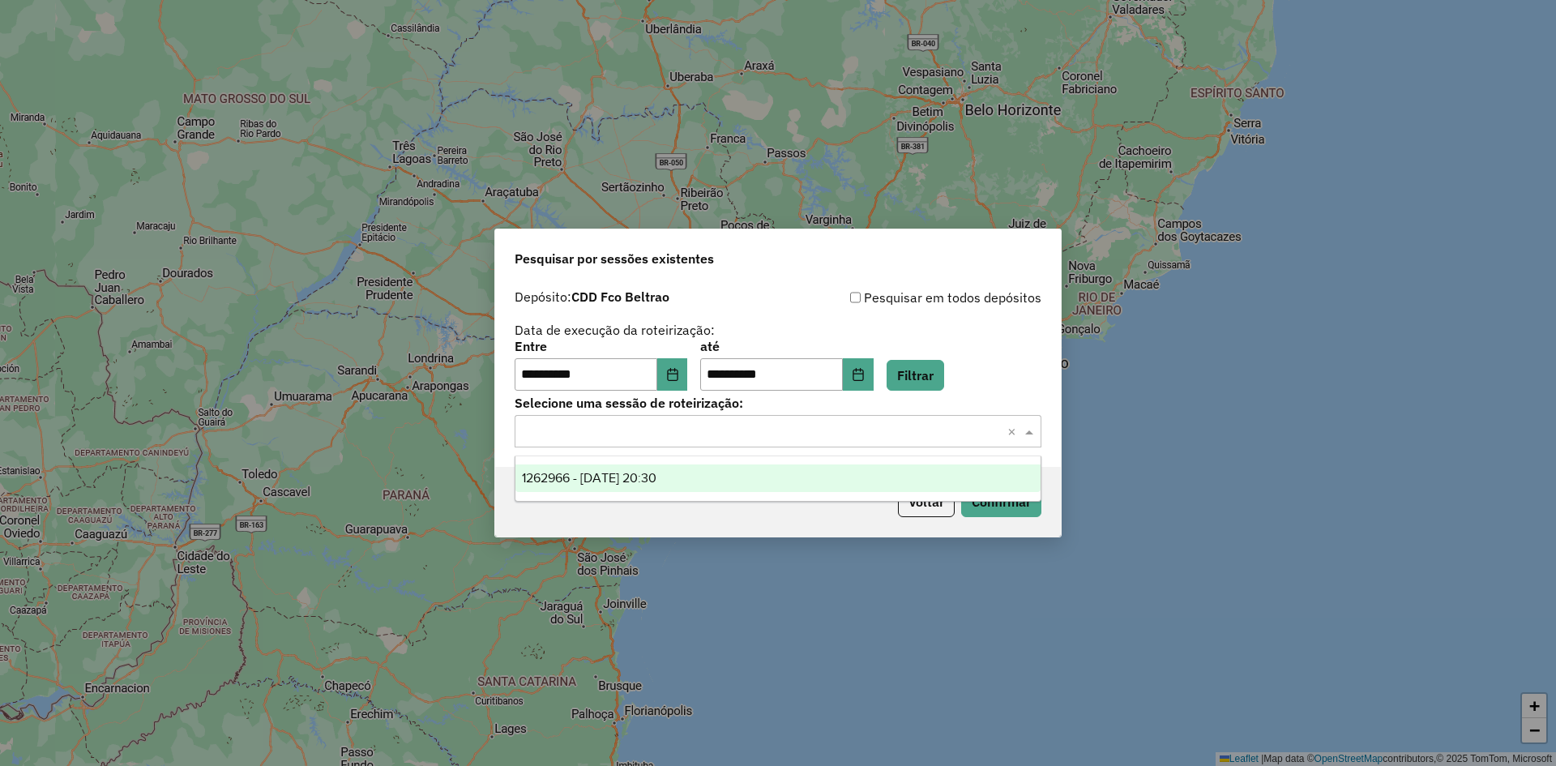
click at [657, 475] on span "1262966 - 10/09/2025 20:30" at bounding box center [589, 478] width 135 height 14
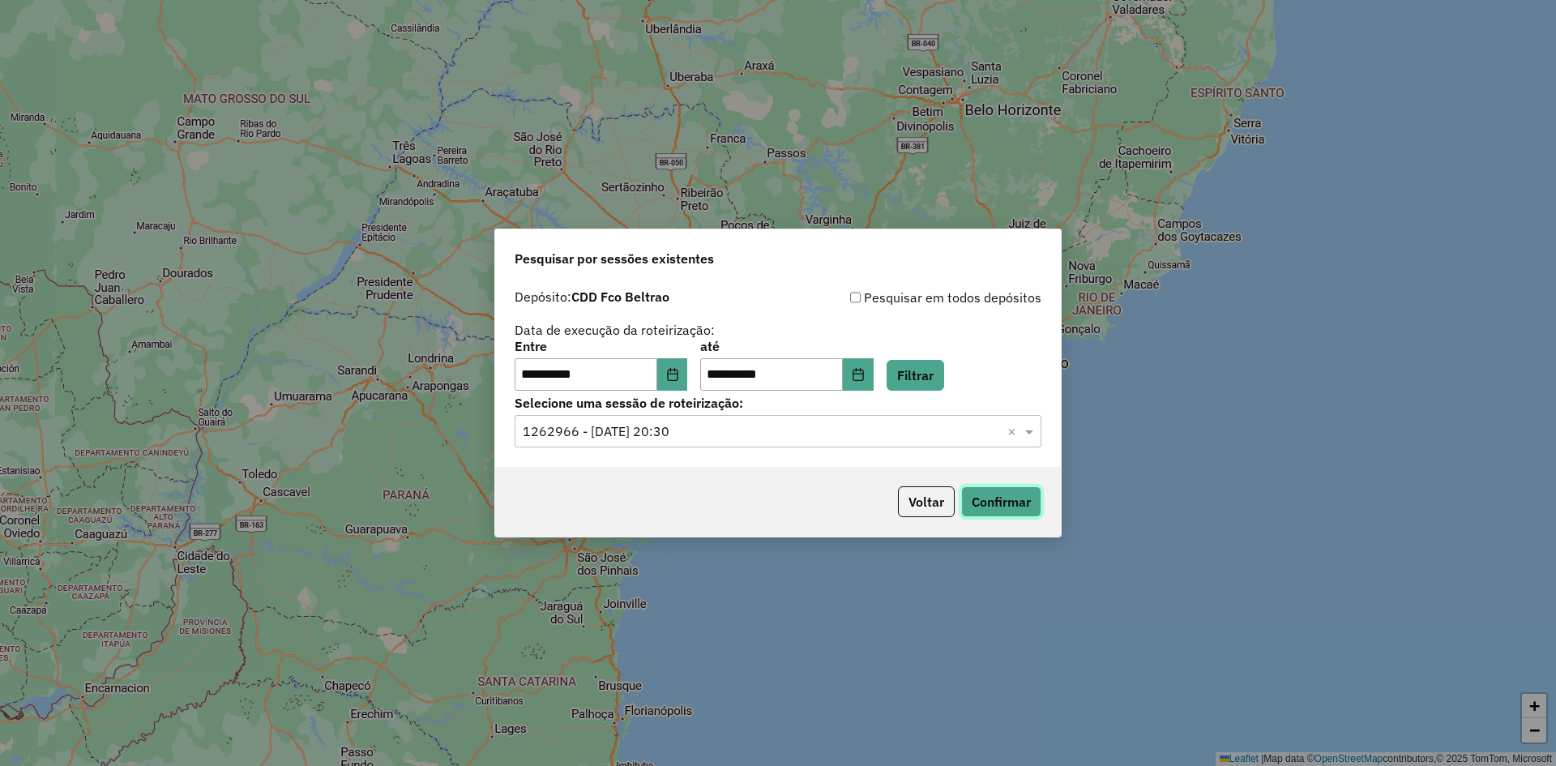
click at [1007, 498] on button "Confirmar" at bounding box center [1001, 501] width 80 height 31
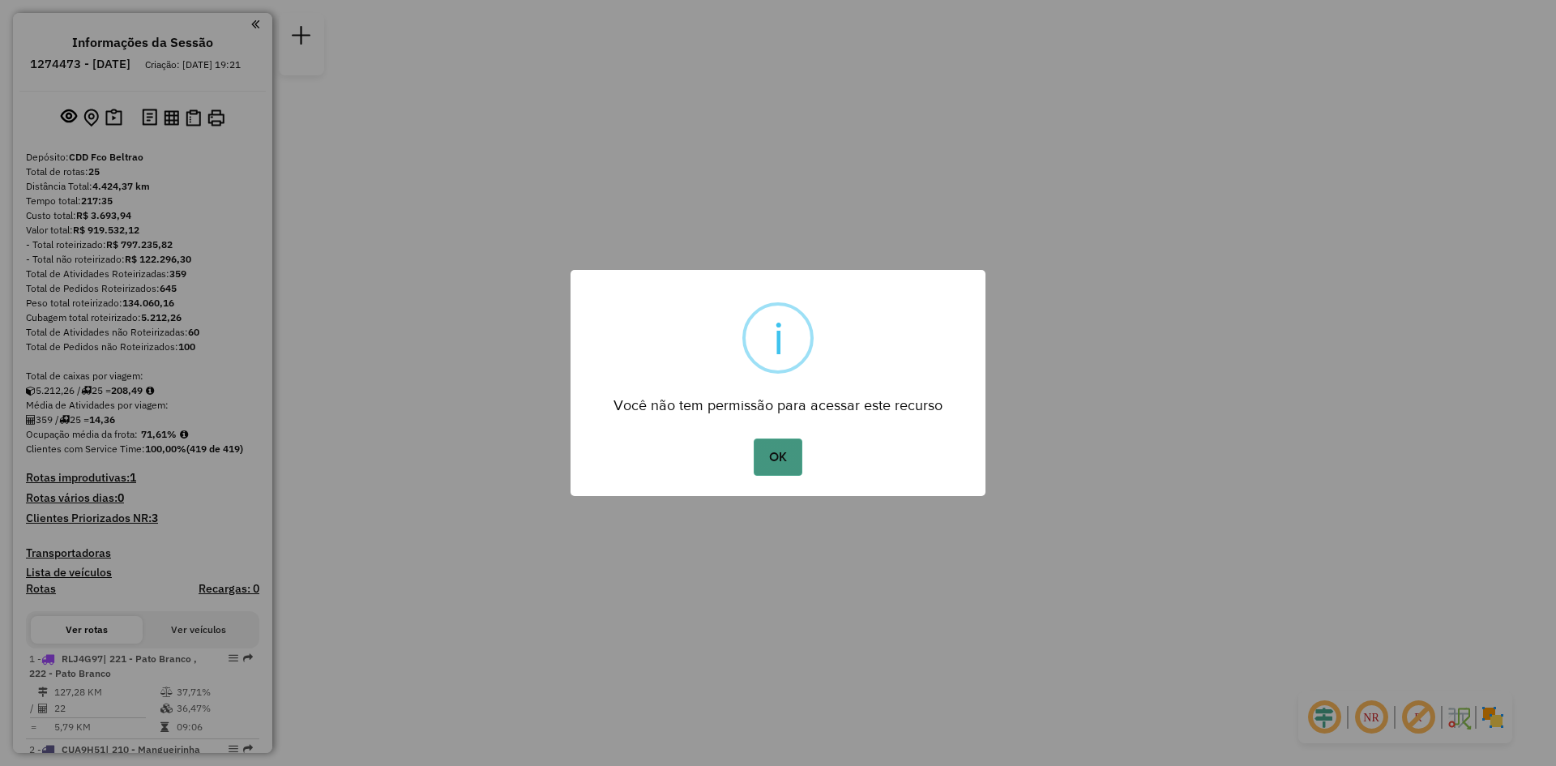
click at [773, 455] on button "OK" at bounding box center [778, 457] width 48 height 37
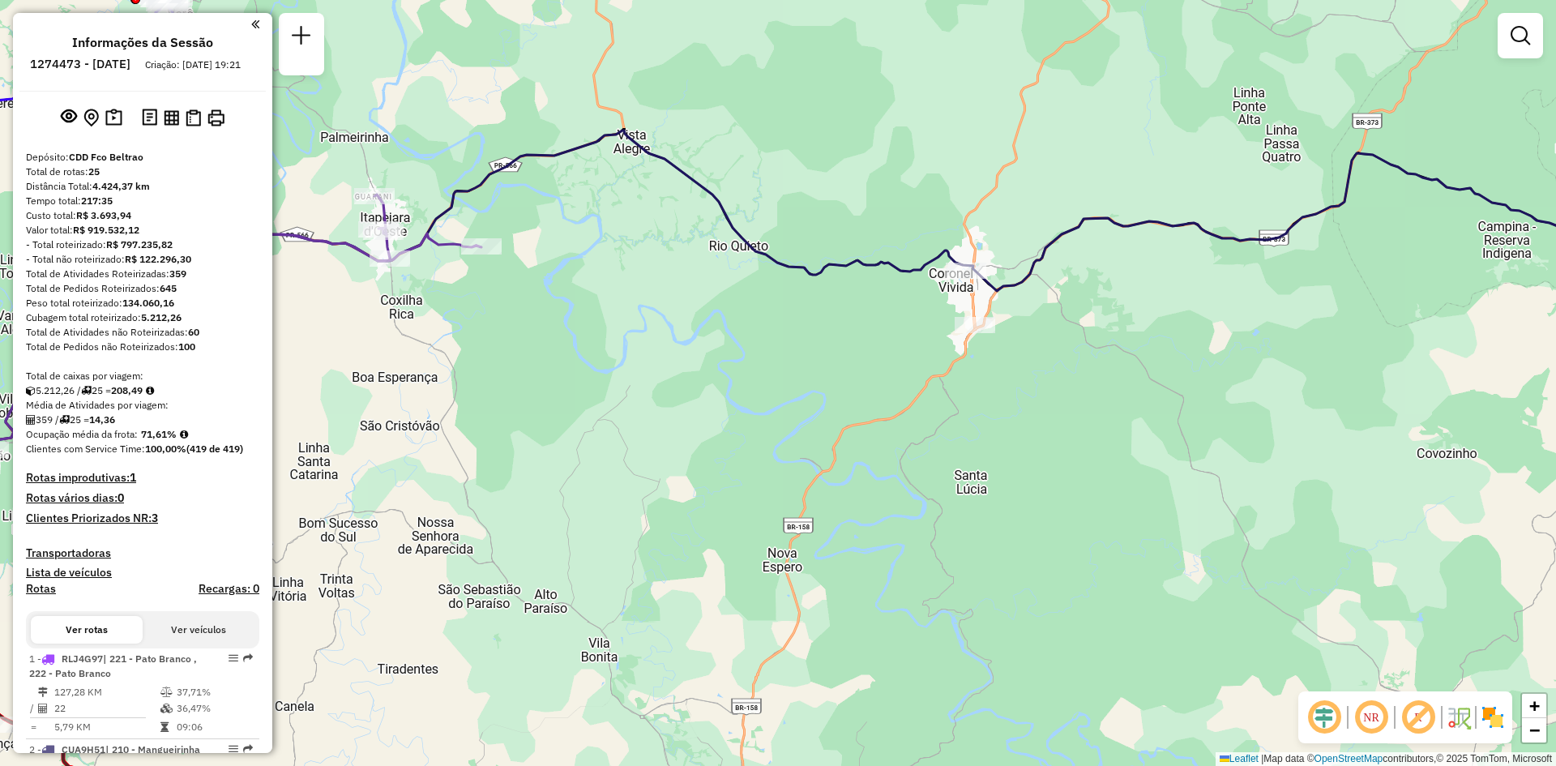
click at [884, 362] on div "Janela de atendimento Grade de atendimento Capacidade Transportadoras Veículos …" at bounding box center [778, 383] width 1556 height 766
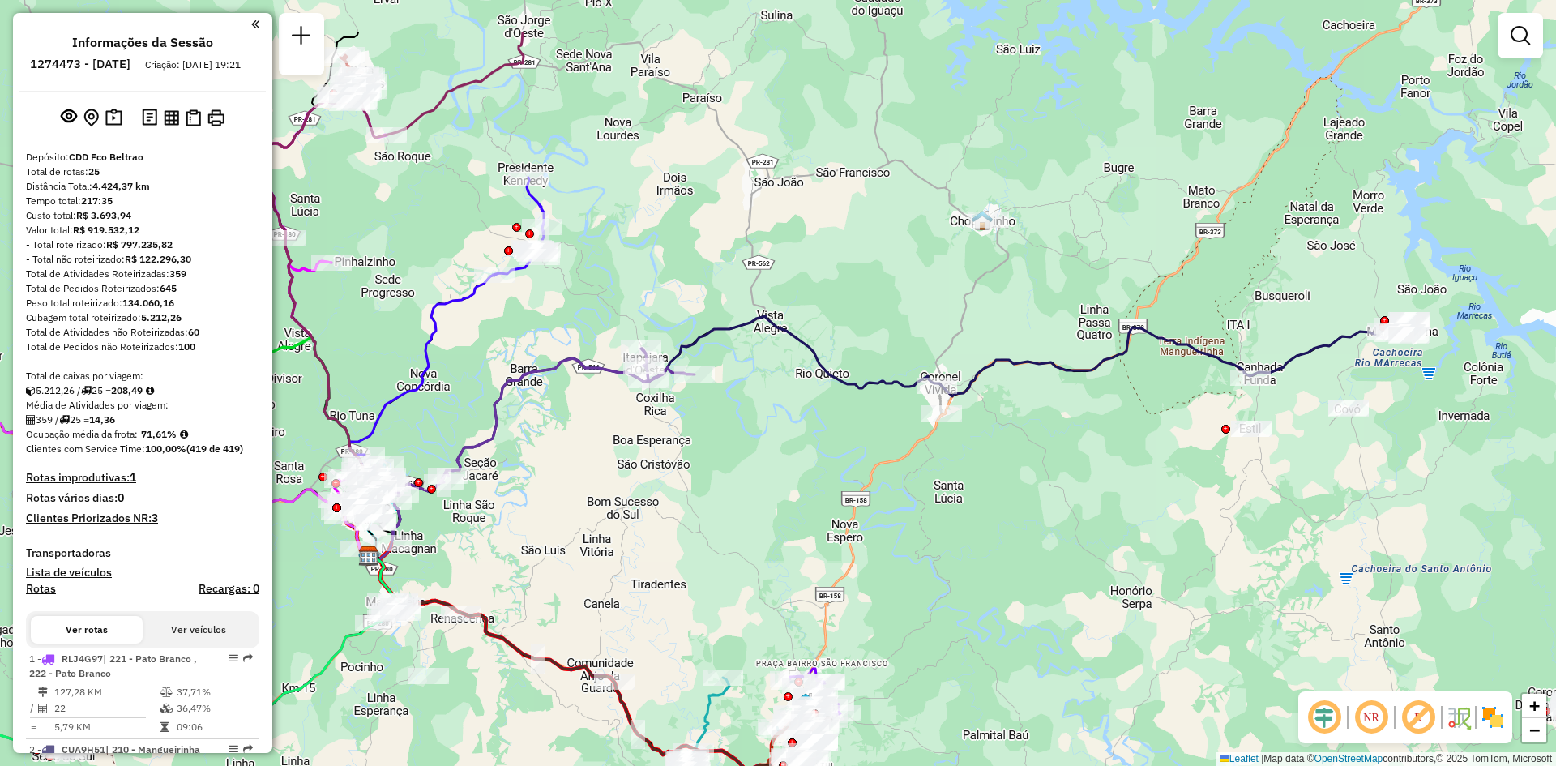
drag, startPoint x: 1106, startPoint y: 307, endPoint x: 1034, endPoint y: 424, distance: 136.8
click at [1034, 424] on div "Janela de atendimento Grade de atendimento Capacidade Transportadoras Veículos …" at bounding box center [778, 383] width 1556 height 766
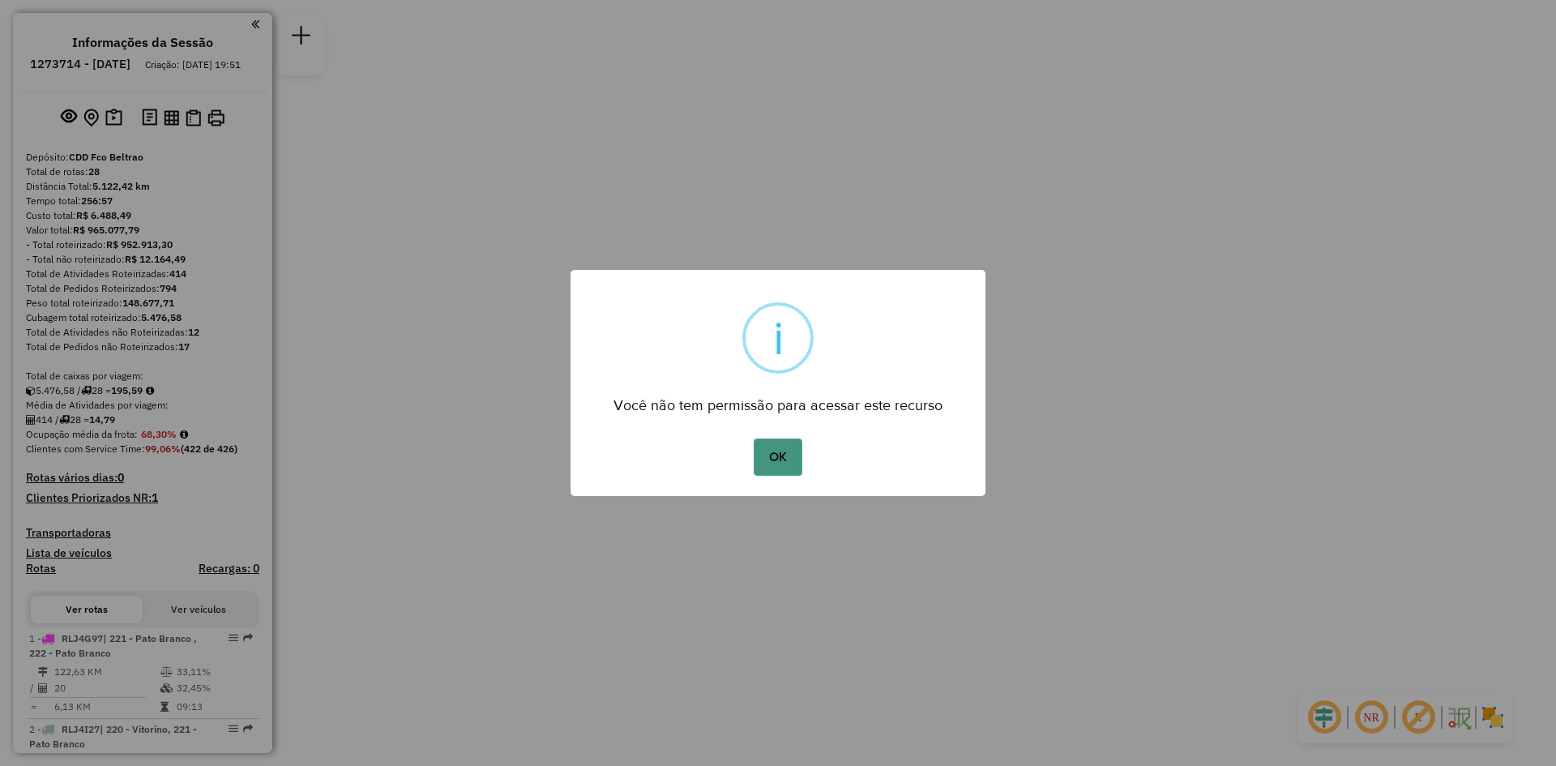
click at [781, 461] on button "OK" at bounding box center [778, 457] width 48 height 37
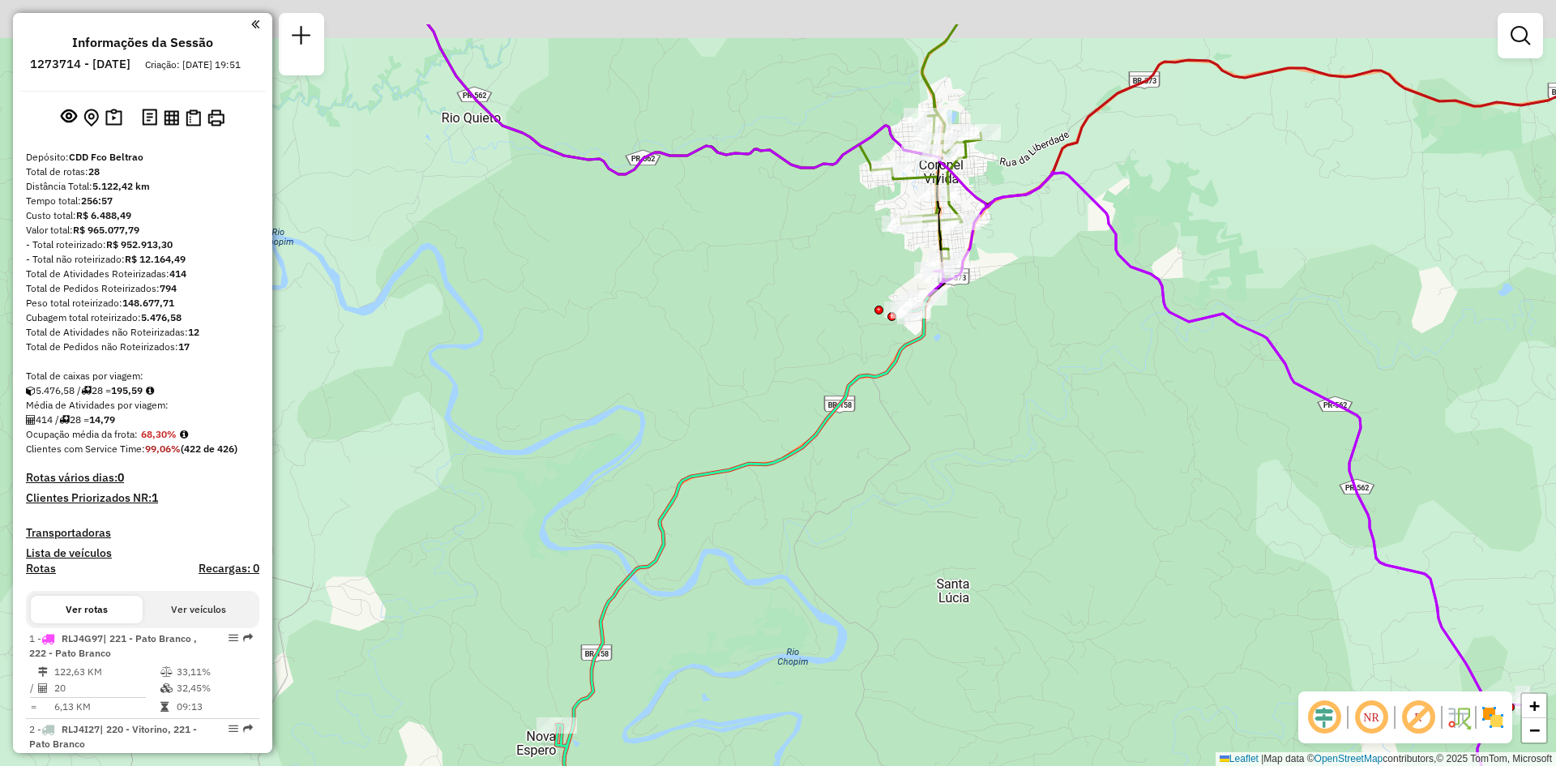
drag, startPoint x: 1050, startPoint y: 269, endPoint x: 1014, endPoint y: 350, distance: 88.9
click at [1037, 347] on div "Janela de atendimento Grade de atendimento Capacidade Transportadoras Veículos …" at bounding box center [778, 383] width 1556 height 766
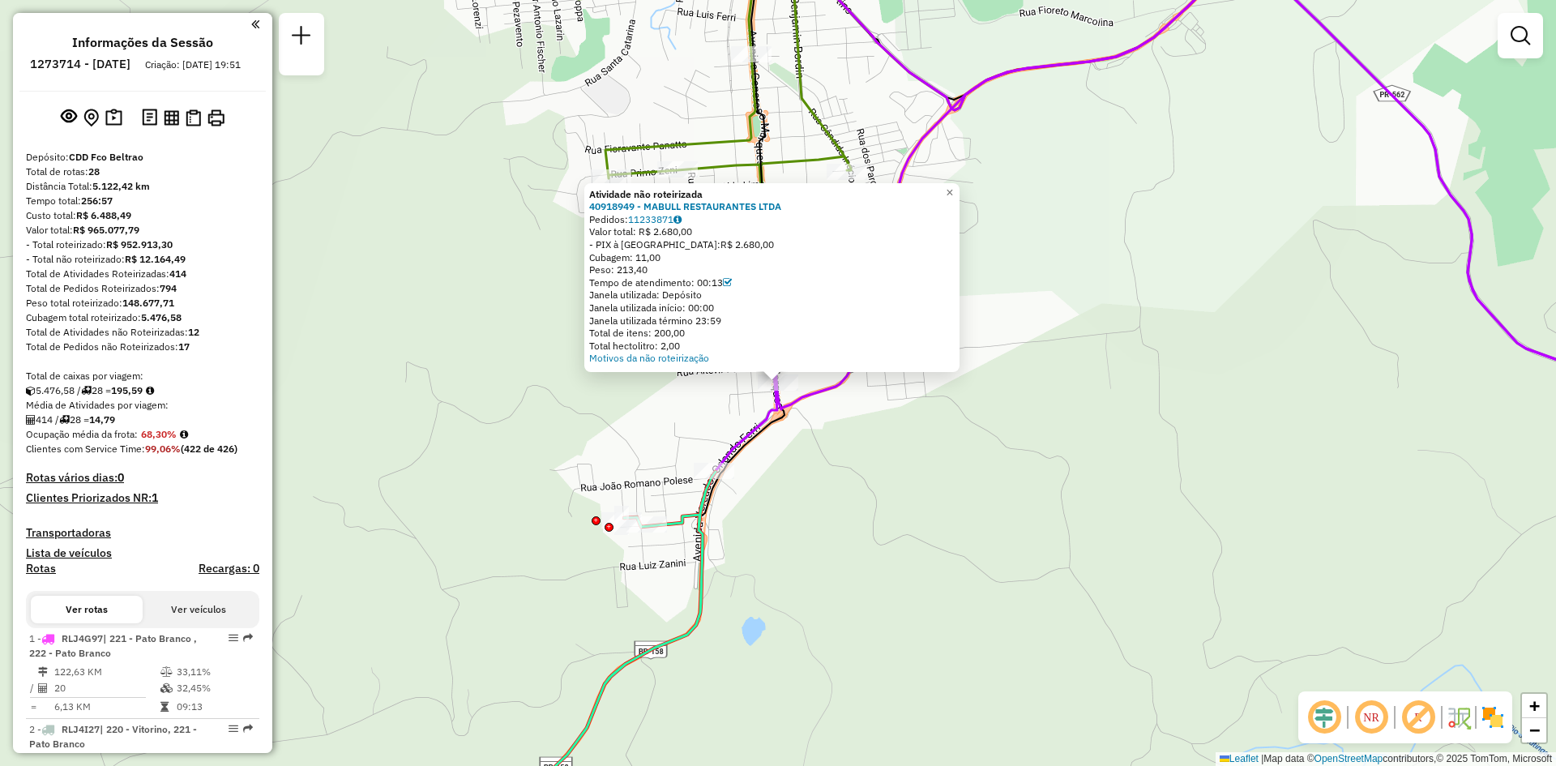
click at [1044, 436] on div "Atividade não roteirizada 40918949 - MABULL RESTAURANTES LTDA Pedidos: 11233871…" at bounding box center [778, 383] width 1556 height 766
click at [904, 425] on div "Atividade não roteirizada 40918949 - MABULL RESTAURANTES LTDA Pedidos: 11233871…" at bounding box center [778, 383] width 1556 height 766
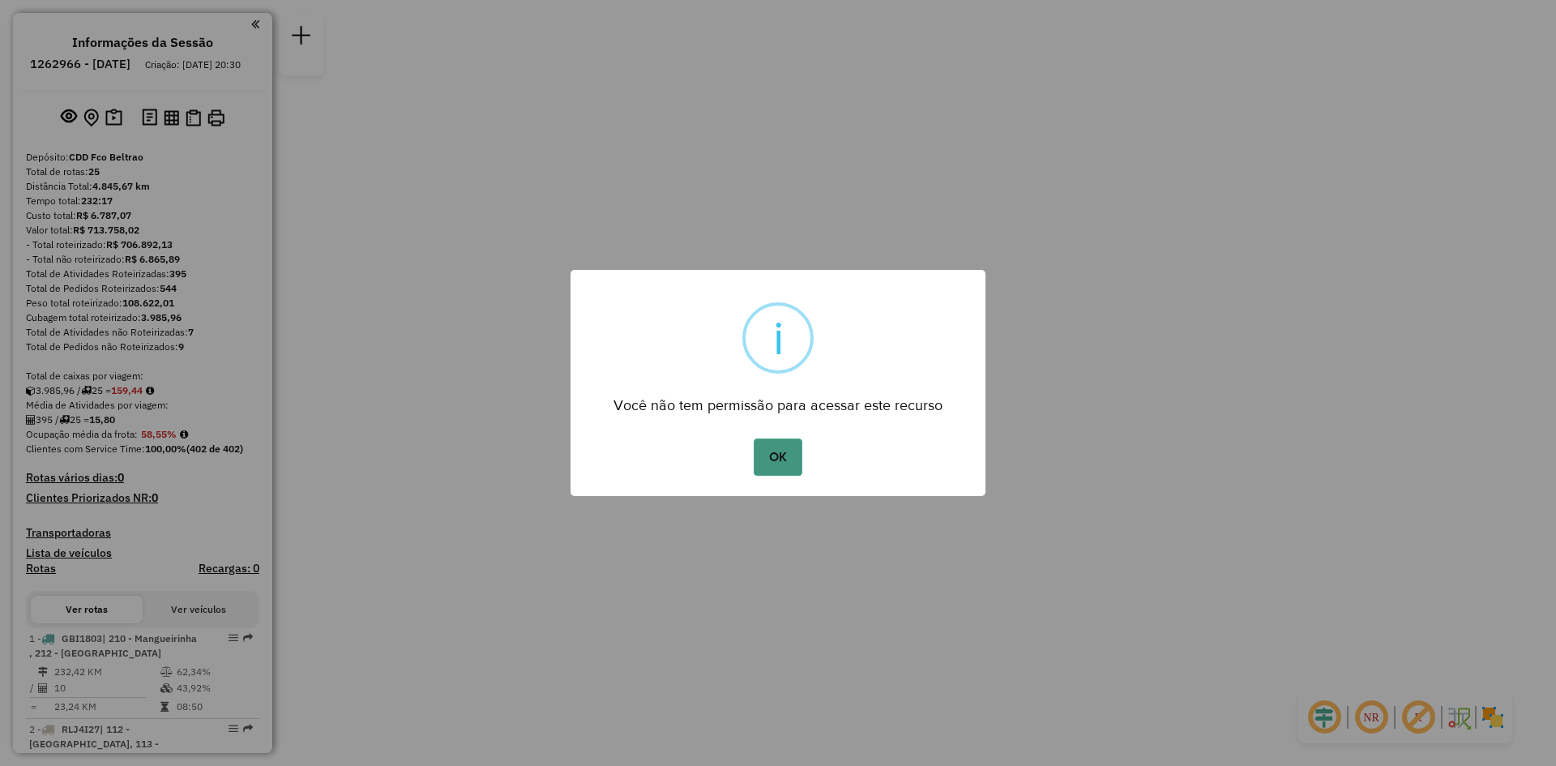
click at [782, 459] on button "OK" at bounding box center [778, 457] width 48 height 37
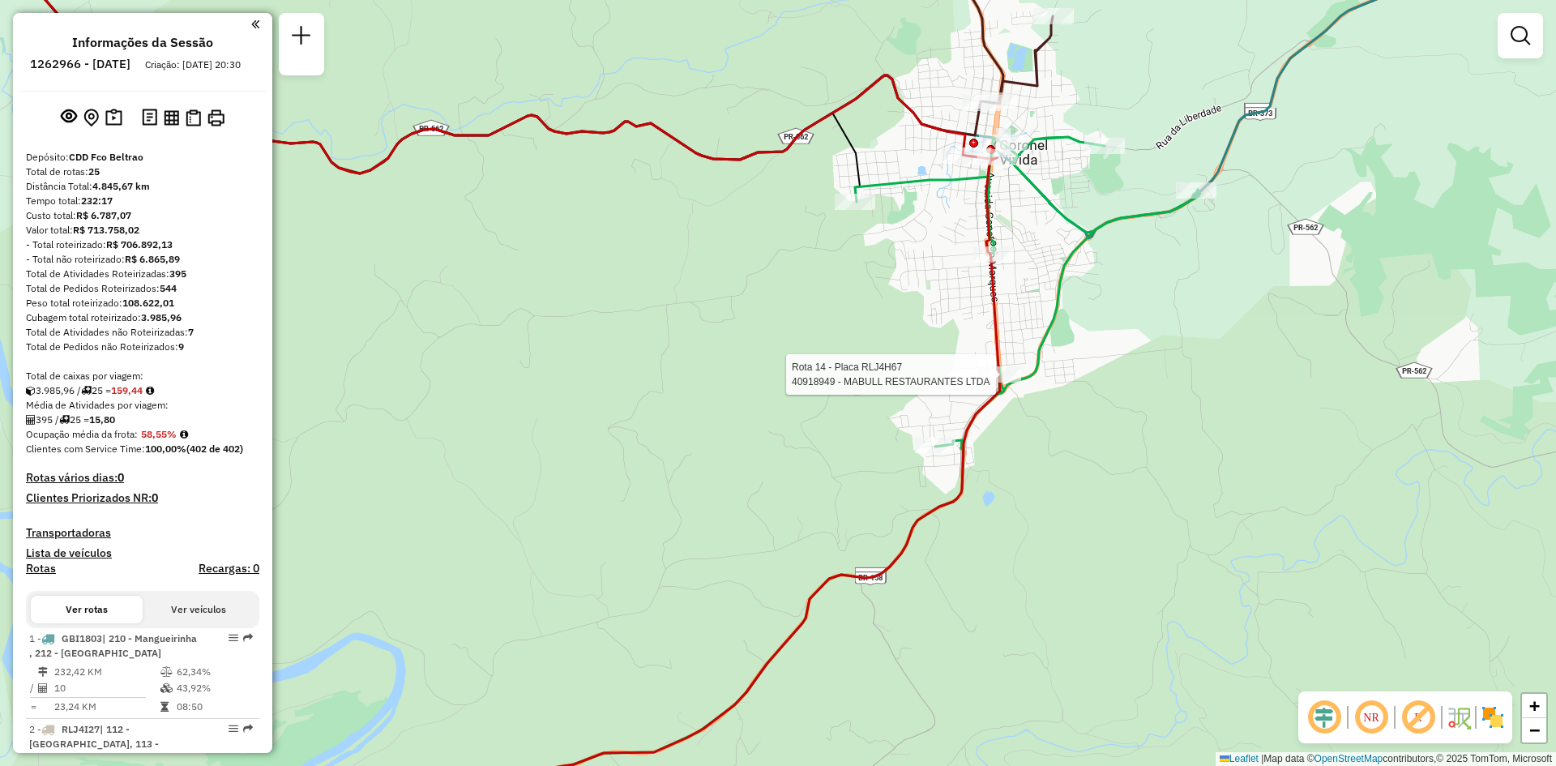
select select "**********"
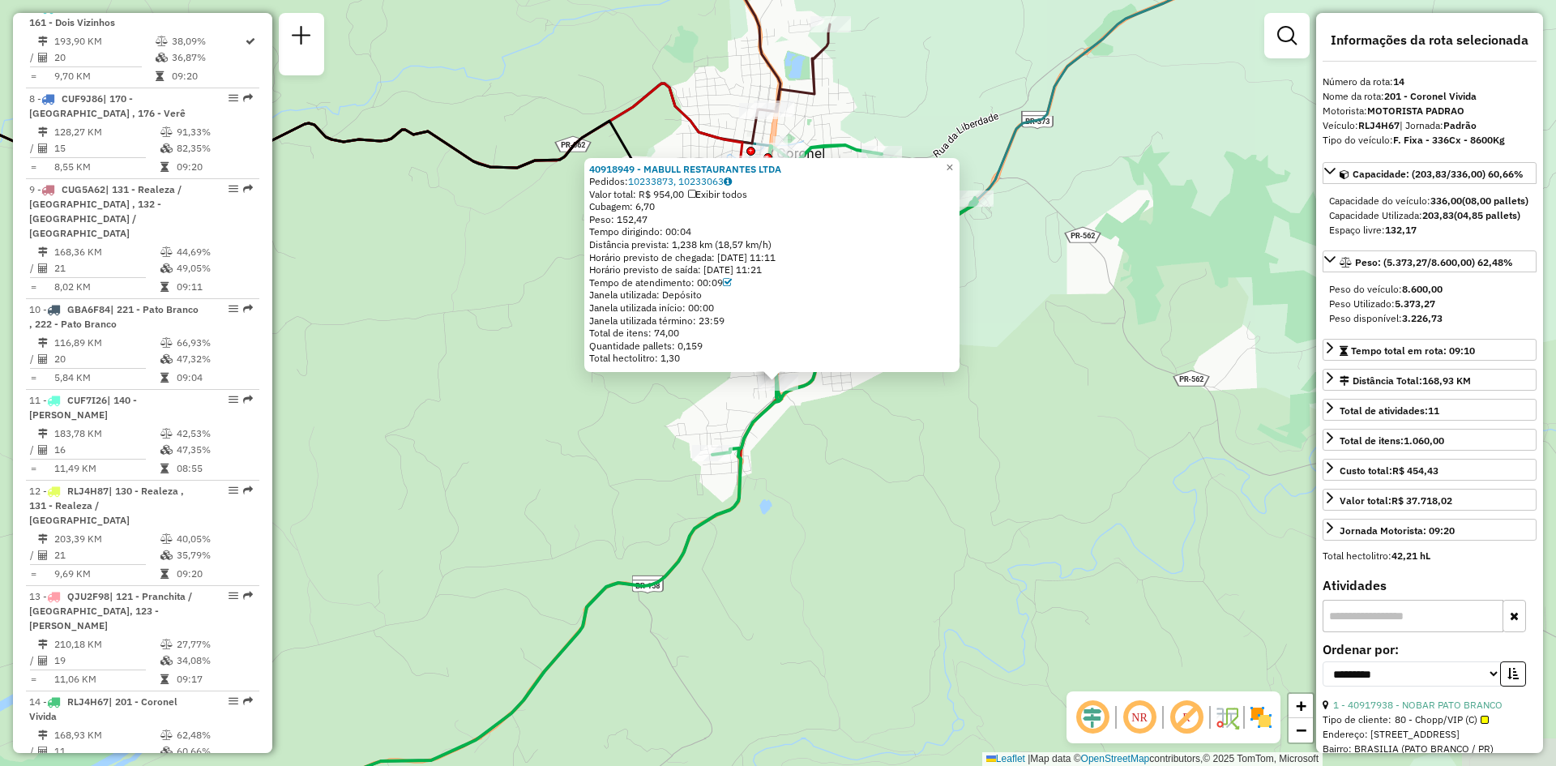
scroll to position [1854, 0]
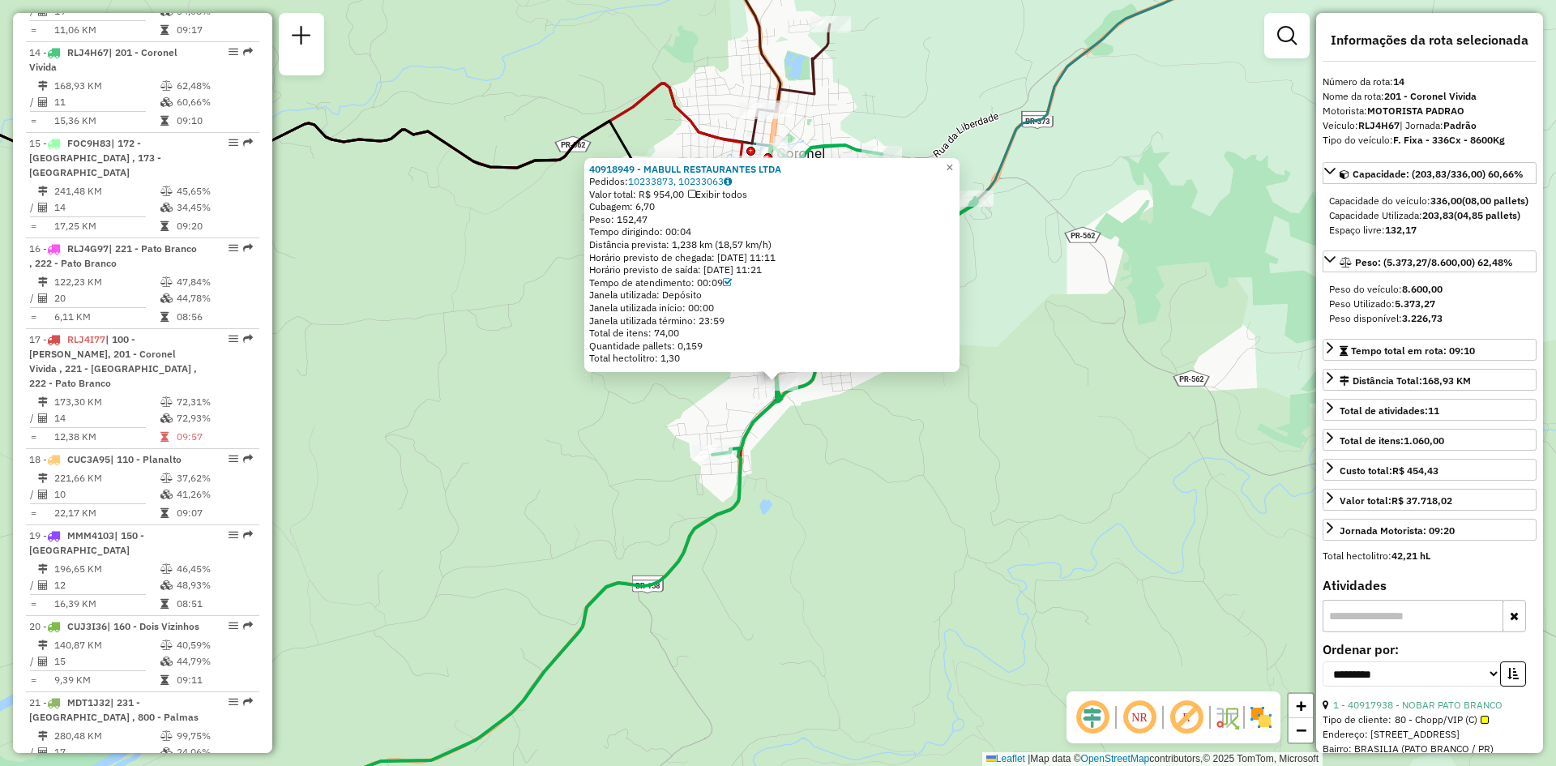
click at [907, 459] on div "Rota 14 - Placa RLJ4H67 40918949 - MABULL RESTAURANTES LTDA 40918949 - MABULL R…" at bounding box center [778, 383] width 1556 height 766
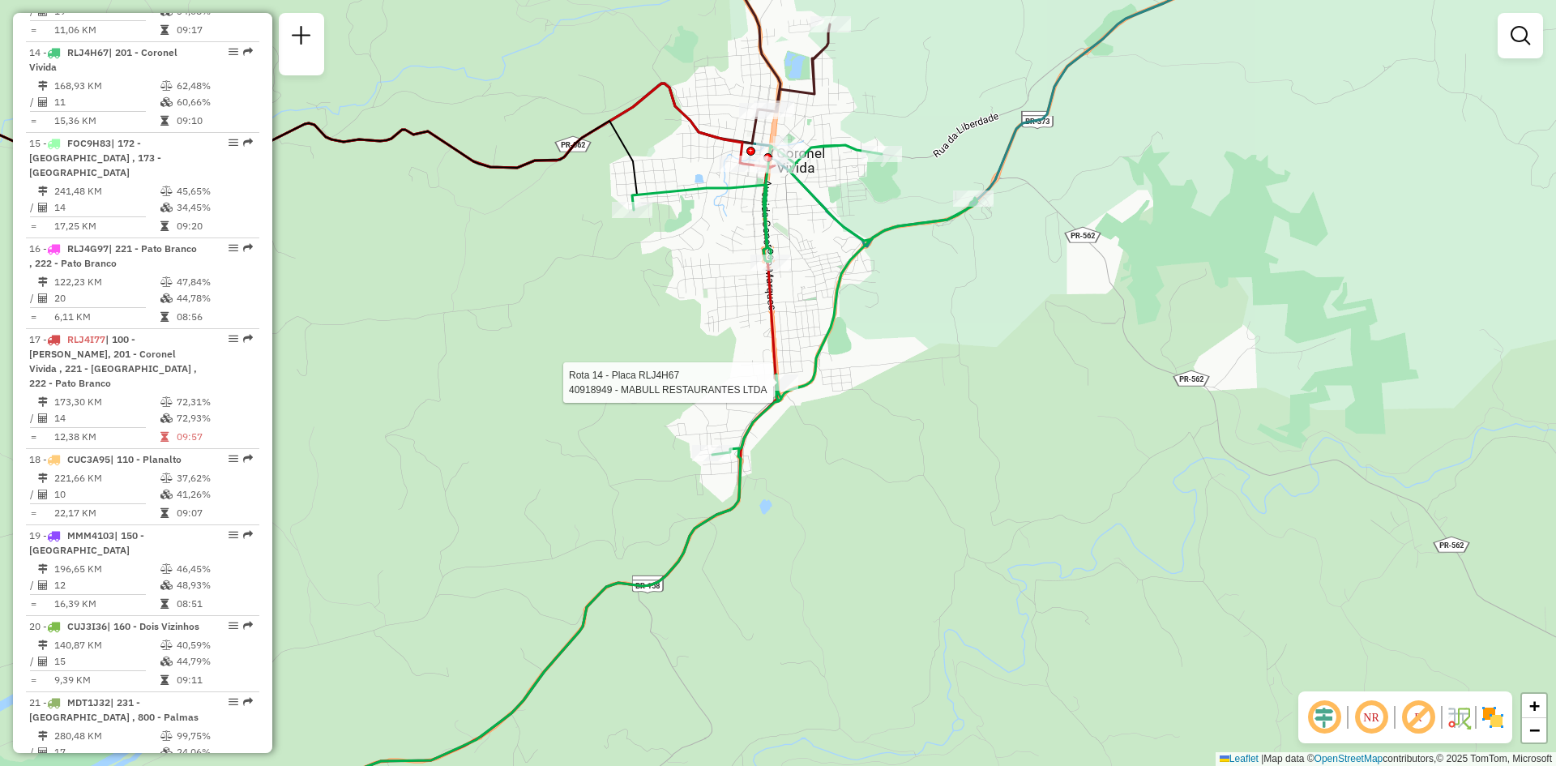
select select "**********"
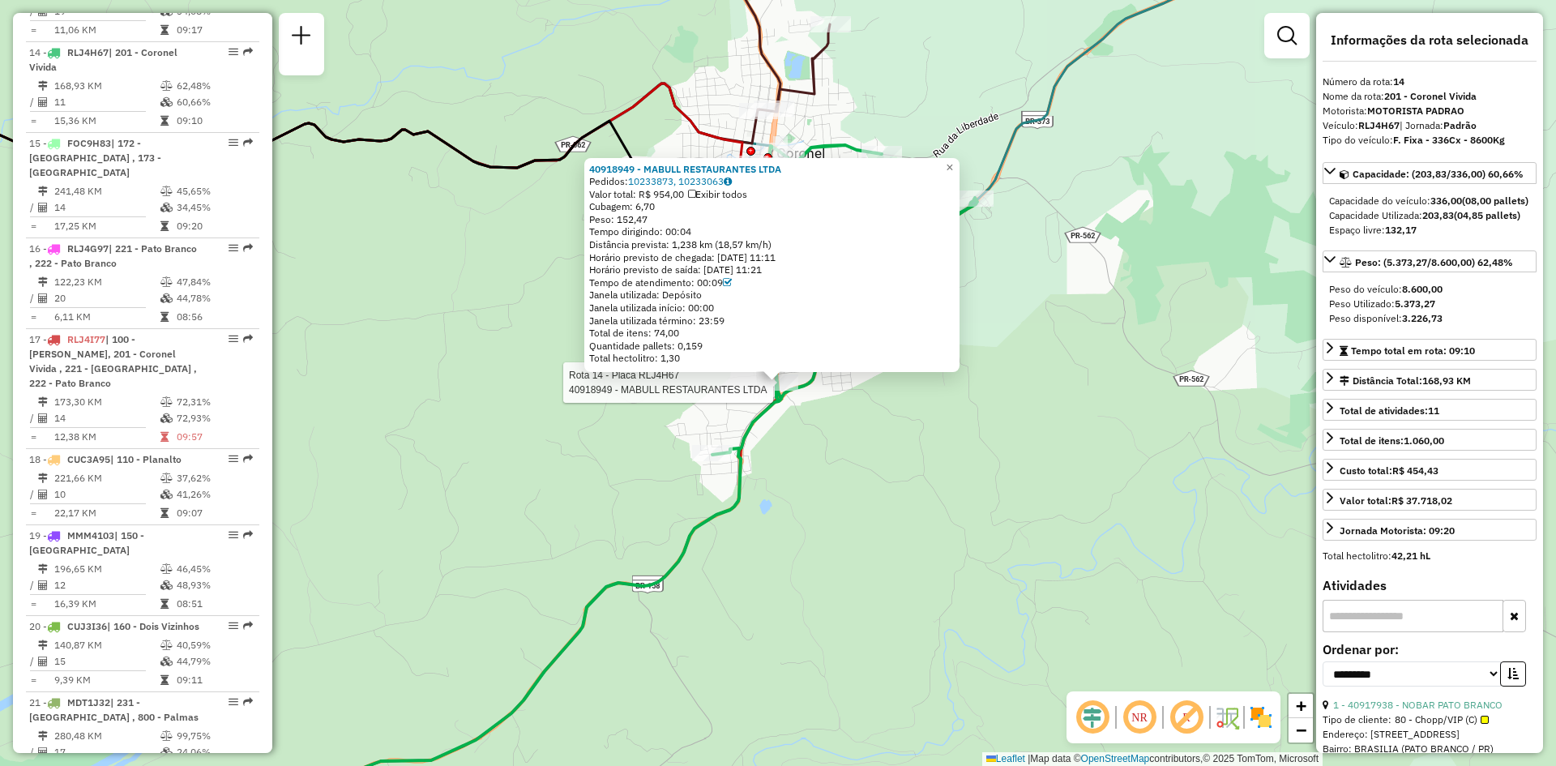
click at [937, 419] on div "Rota 14 - Placa RLJ4H67 40918949 - MABULL RESTAURANTES LTDA 40918949 - MABULL R…" at bounding box center [778, 383] width 1556 height 766
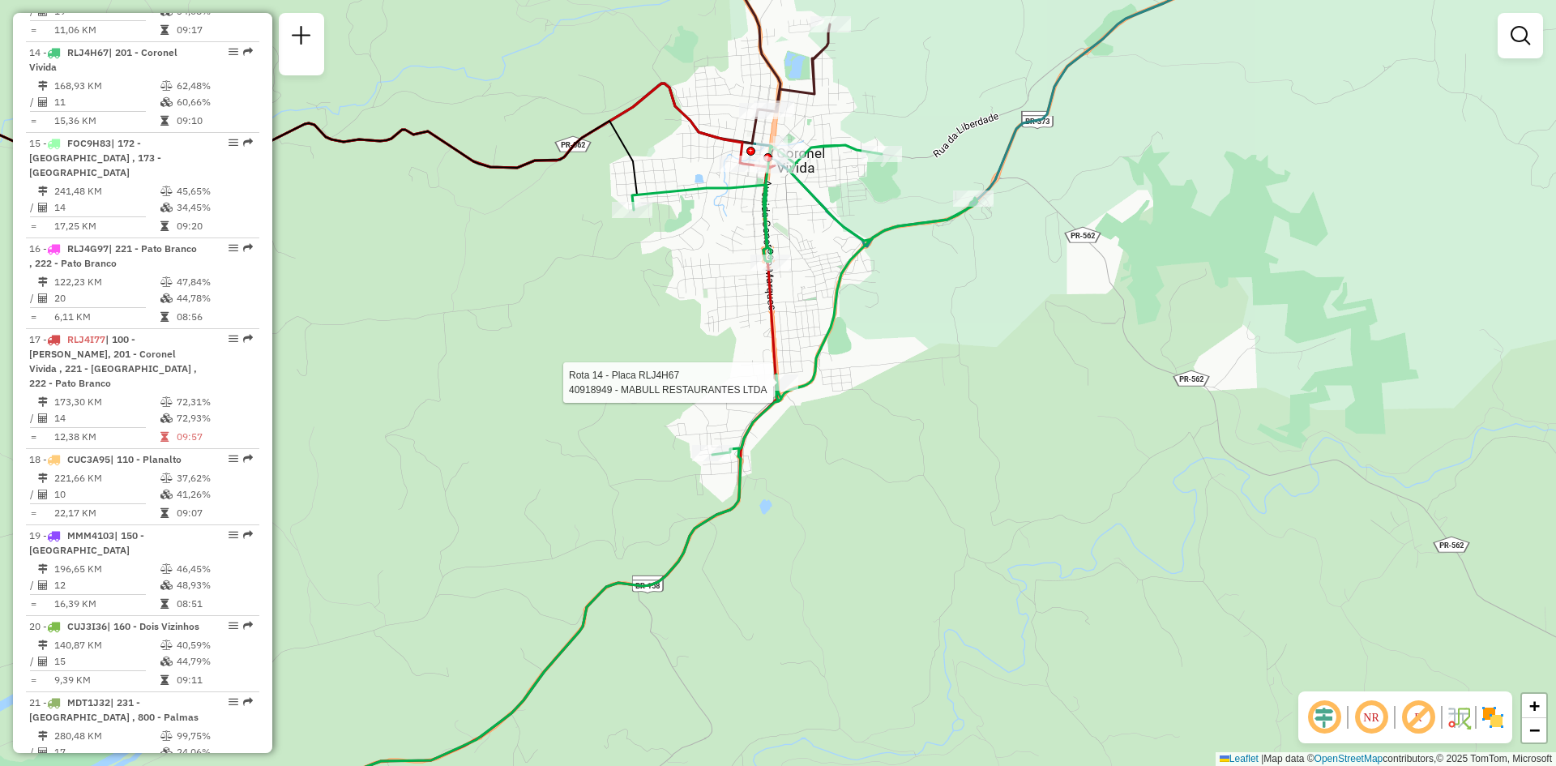
select select "**********"
